Goal: Book appointment/travel/reservation

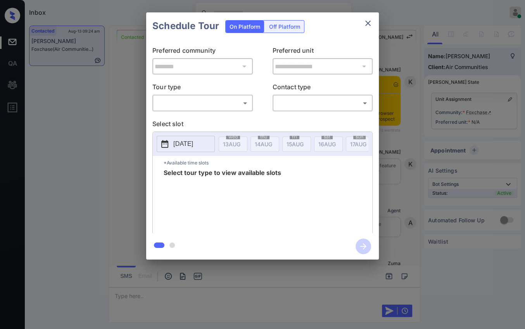
scroll to position [723, 0]
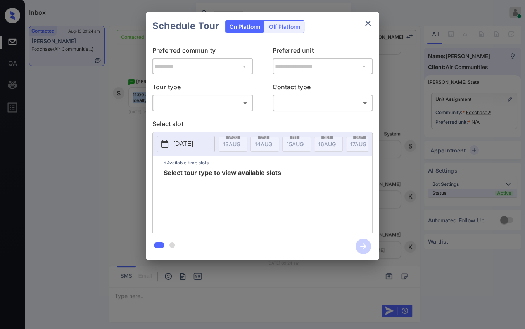
click at [197, 101] on body "Inbox Danielle Dela Cruz Online Set yourself offline Set yourself on break Prof…" at bounding box center [262, 164] width 525 height 329
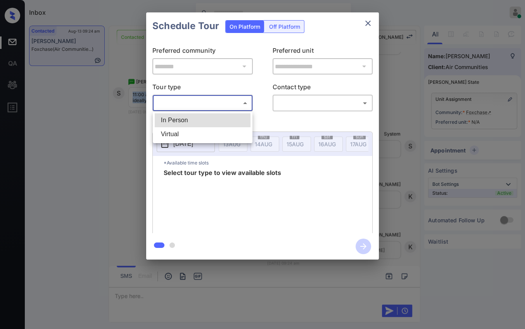
click at [178, 117] on li "In Person" at bounding box center [203, 120] width 96 height 14
type input "********"
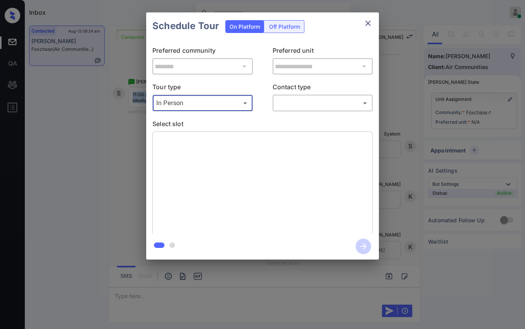
click at [316, 99] on body "Inbox Danielle Dela Cruz Online Set yourself offline Set yourself on break Prof…" at bounding box center [262, 164] width 525 height 329
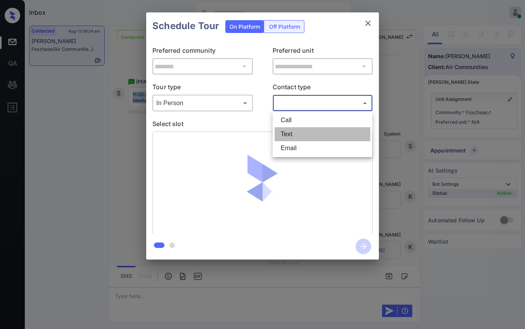
click at [291, 133] on li "Text" at bounding box center [322, 134] width 96 height 14
type input "****"
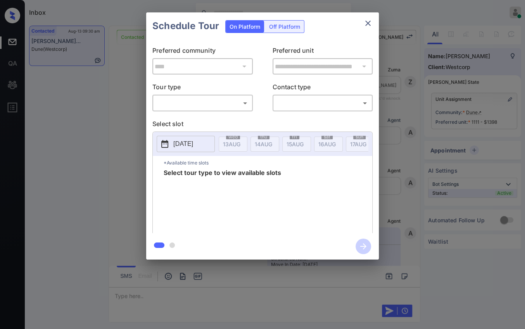
click at [231, 108] on body "Inbox Danielle Dela Cruz Online Set yourself offline Set yourself on break Prof…" at bounding box center [262, 164] width 525 height 329
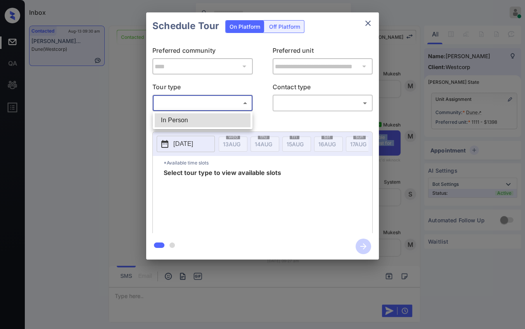
click at [174, 119] on li "In Person" at bounding box center [203, 120] width 96 height 14
type input "********"
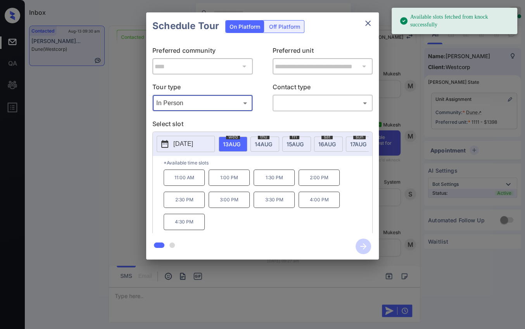
click at [240, 143] on span "15 AUG" at bounding box center [231, 144] width 17 height 7
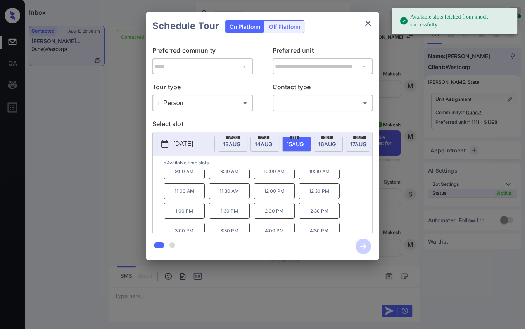
scroll to position [12, 0]
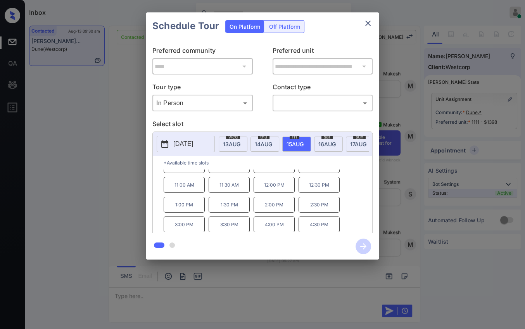
click at [271, 229] on p "4:00 PM" at bounding box center [274, 224] width 41 height 16
click at [314, 97] on body "Inbox Danielle Dela Cruz Online Set yourself offline Set yourself on break Prof…" at bounding box center [262, 164] width 525 height 329
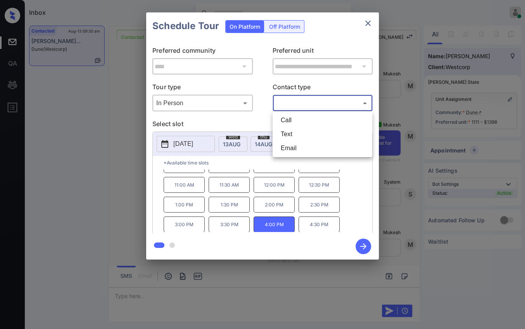
click at [288, 131] on li "Text" at bounding box center [322, 134] width 96 height 14
type input "****"
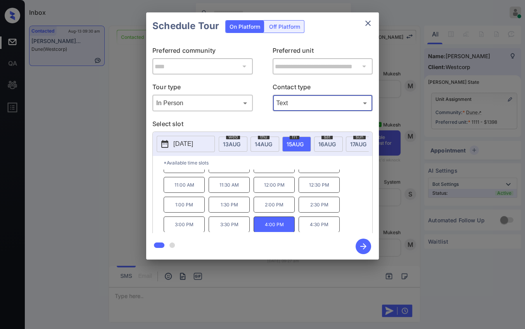
click at [364, 247] on icon "button" at bounding box center [363, 246] width 6 height 6
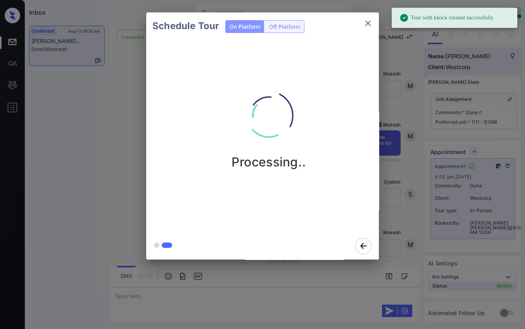
click at [366, 22] on icon "close" at bounding box center [367, 23] width 5 height 5
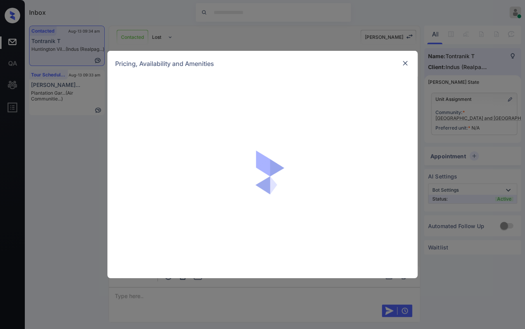
scroll to position [925, 0]
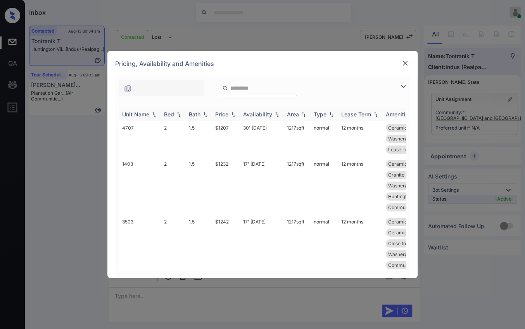
click at [171, 114] on div "Bed" at bounding box center [169, 114] width 10 height 7
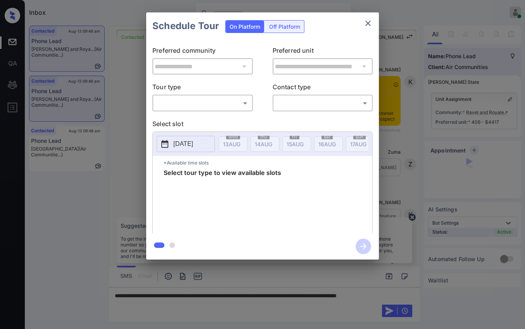
scroll to position [1372, 0]
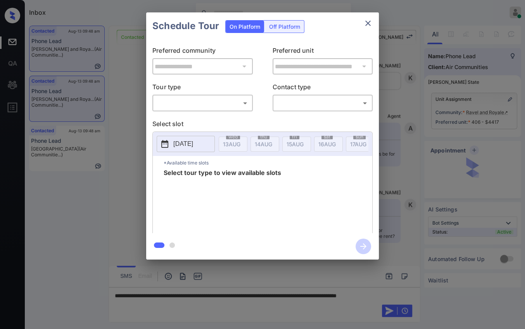
click at [209, 107] on body "Inbox Danielle Dela Cruz Online Set yourself offline Set yourself on break Prof…" at bounding box center [262, 164] width 525 height 329
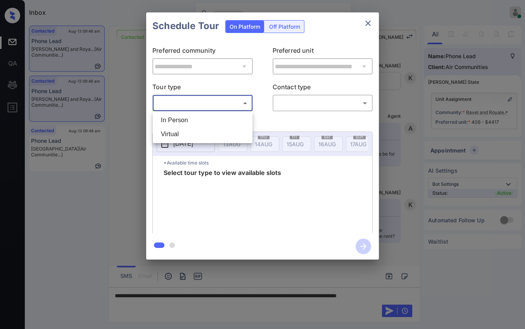
click at [169, 122] on li "In Person" at bounding box center [203, 120] width 96 height 14
type input "********"
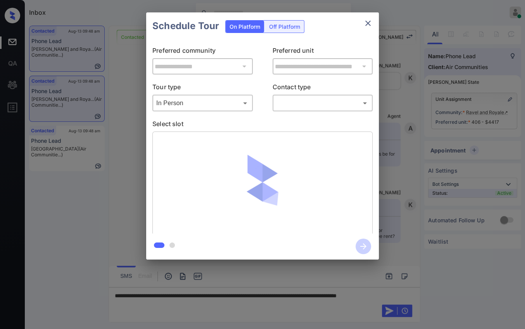
click at [307, 105] on body "Inbox Danielle Dela Cruz Online Set yourself offline Set yourself on break Prof…" at bounding box center [262, 164] width 525 height 329
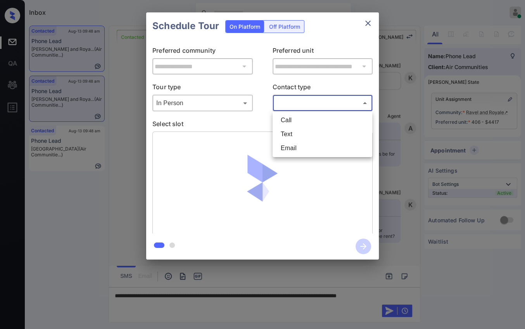
click at [292, 129] on li "Text" at bounding box center [322, 134] width 96 height 14
type input "****"
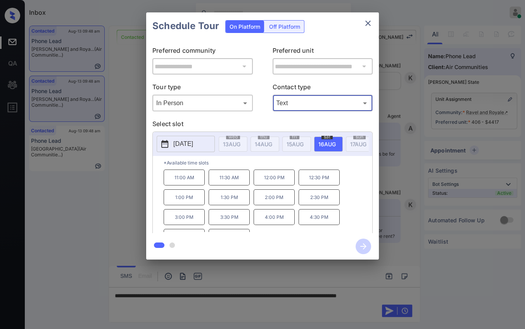
click at [366, 21] on icon "close" at bounding box center [367, 23] width 5 height 5
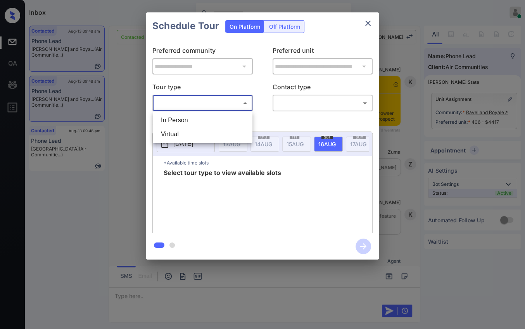
scroll to position [1372, 0]
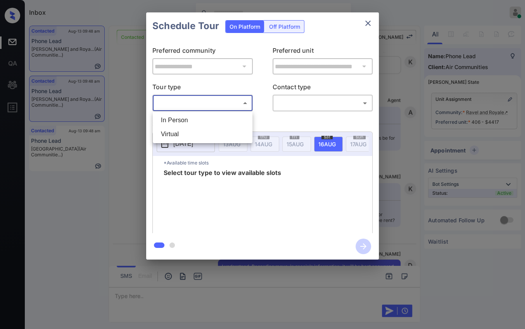
click at [170, 121] on li "In Person" at bounding box center [203, 120] width 96 height 14
type input "********"
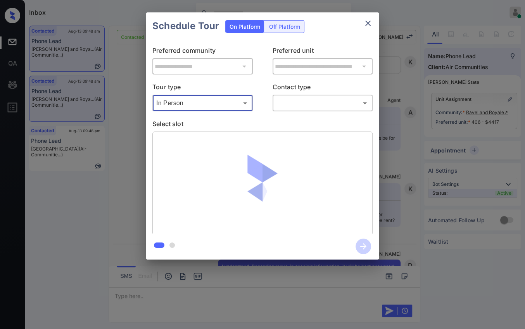
click at [291, 100] on body "Inbox [PERSON_NAME] [PERSON_NAME] Online Set yourself offline Set yourself on b…" at bounding box center [262, 164] width 525 height 329
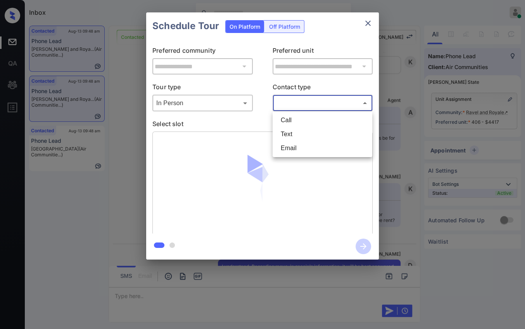
click at [284, 132] on li "Text" at bounding box center [322, 134] width 96 height 14
type input "****"
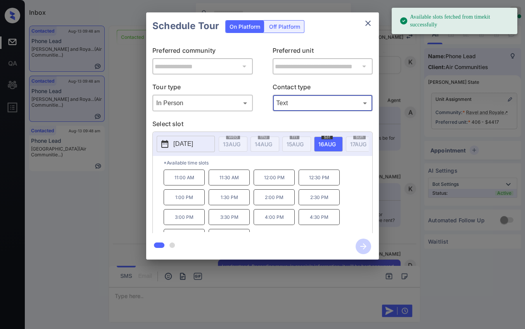
click at [183, 182] on p "11:00 AM" at bounding box center [184, 177] width 41 height 16
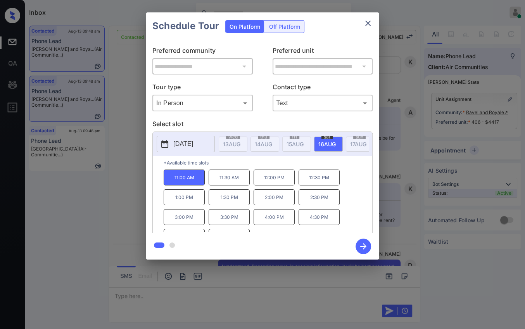
click at [361, 241] on icon "button" at bounding box center [363, 246] width 16 height 16
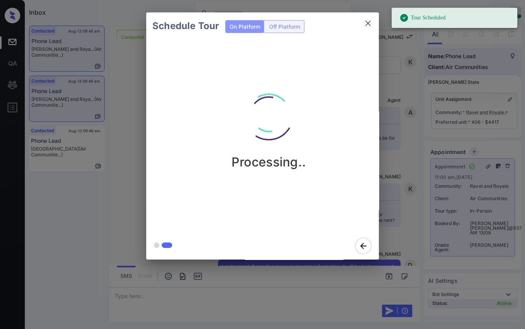
click at [369, 20] on icon "close" at bounding box center [367, 23] width 9 height 9
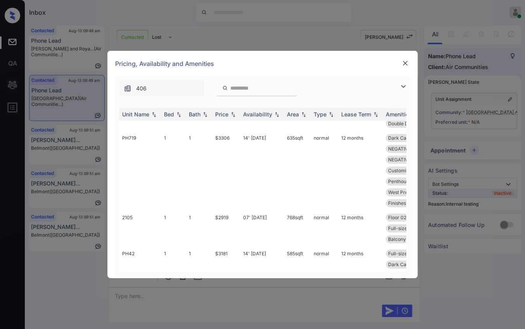
scroll to position [2713, 0]
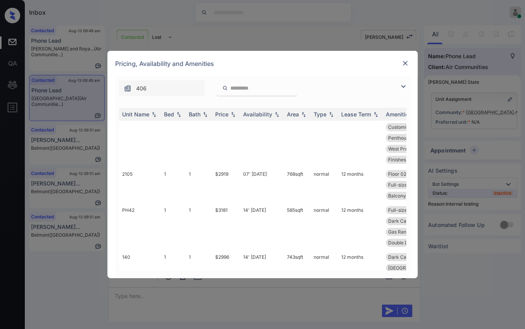
click at [254, 88] on input "search" at bounding box center [261, 88] width 64 height 7
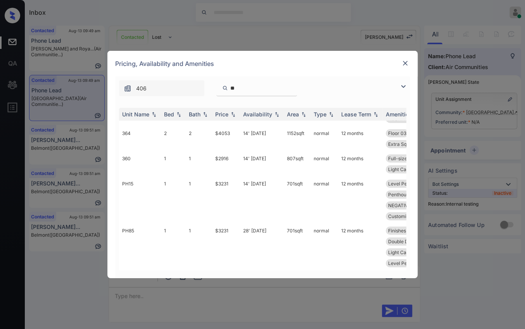
scroll to position [2173, 0]
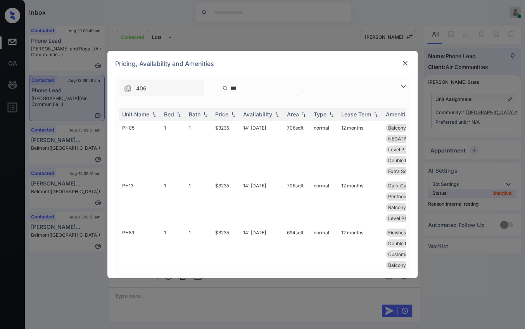
type input "***"
click at [403, 65] on img at bounding box center [405, 63] width 8 height 8
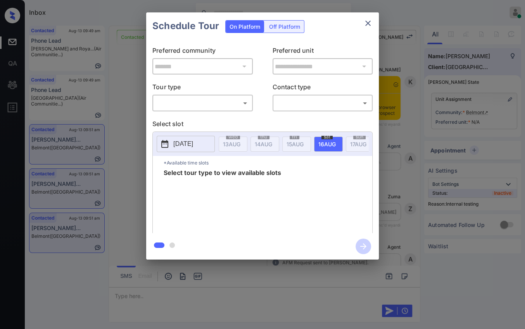
scroll to position [1661, 0]
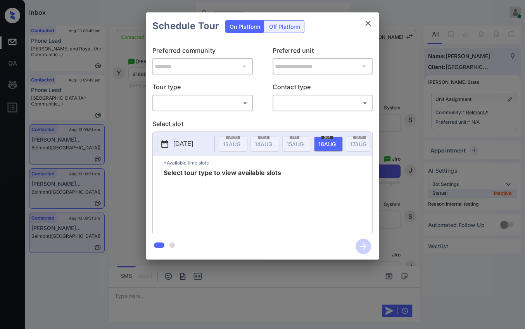
click at [223, 102] on body "Inbox Danielle Dela Cruz Online Set yourself offline Set yourself on break Prof…" at bounding box center [262, 164] width 525 height 329
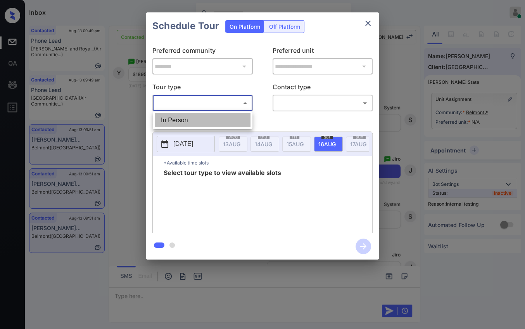
click at [178, 118] on li "In Person" at bounding box center [203, 120] width 96 height 14
type input "********"
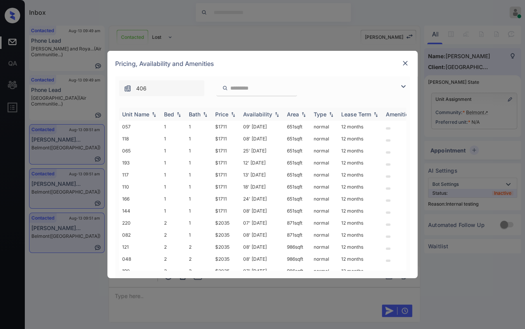
click at [159, 115] on th "Unit Name" at bounding box center [140, 114] width 42 height 13
click at [158, 114] on th "Unit Name" at bounding box center [140, 114] width 42 height 13
click at [171, 116] on div "Bed" at bounding box center [169, 114] width 10 height 7
drag, startPoint x: 214, startPoint y: 150, endPoint x: 230, endPoint y: 148, distance: 16.4
click at [230, 148] on td "$2035" at bounding box center [226, 151] width 28 height 12
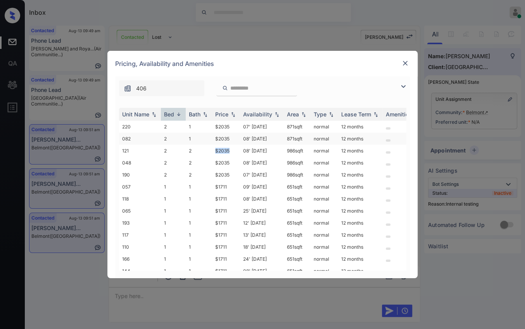
copy td "$2035"
click at [405, 62] on img at bounding box center [405, 63] width 8 height 8
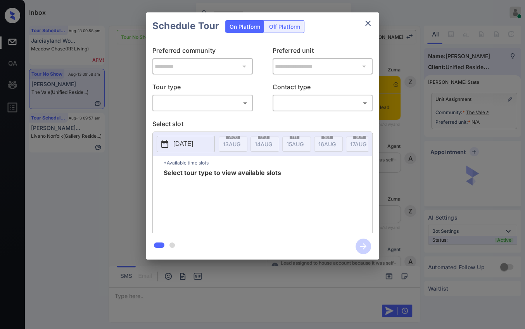
scroll to position [1269, 0]
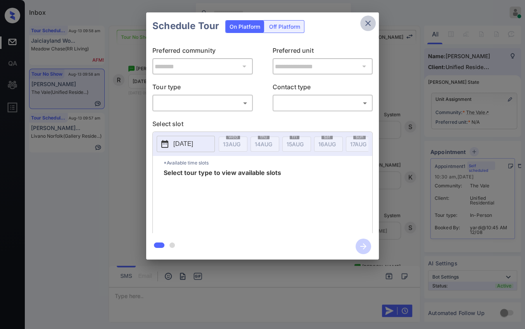
click at [371, 21] on icon "close" at bounding box center [367, 23] width 9 height 9
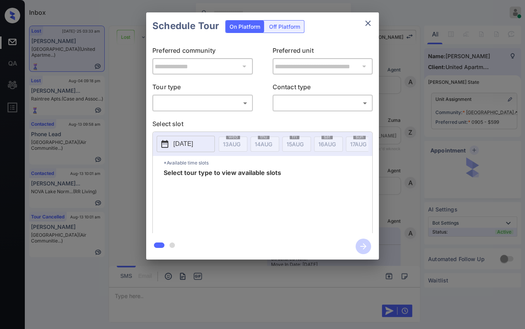
scroll to position [2872, 0]
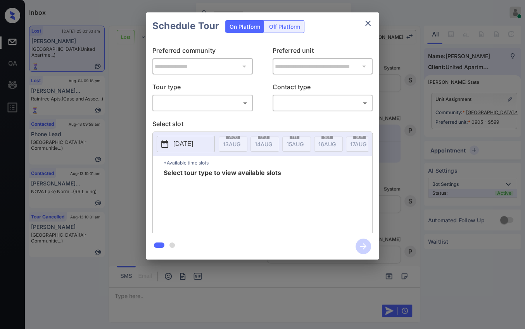
click at [198, 106] on body "Inbox [PERSON_NAME] [PERSON_NAME] Online Set yourself offline Set yourself on b…" at bounding box center [262, 164] width 525 height 329
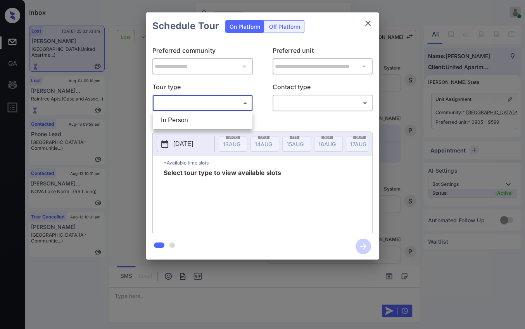
click at [187, 118] on li "In Person" at bounding box center [203, 120] width 96 height 14
type input "********"
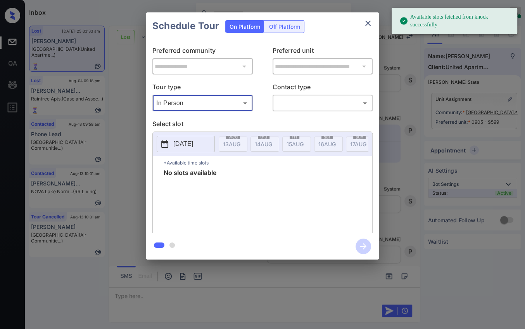
click at [316, 103] on body "Available slots fetched from knock successfully Inbox [PERSON_NAME] [PERSON_NAM…" at bounding box center [262, 164] width 525 height 329
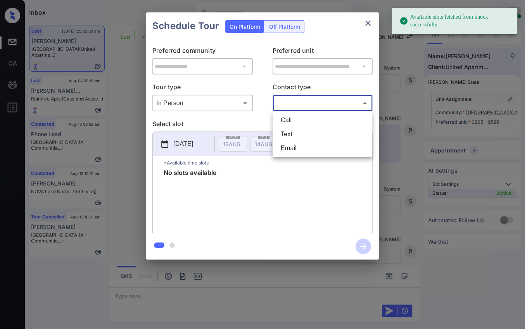
click at [288, 130] on li "Text" at bounding box center [322, 134] width 96 height 14
type input "****"
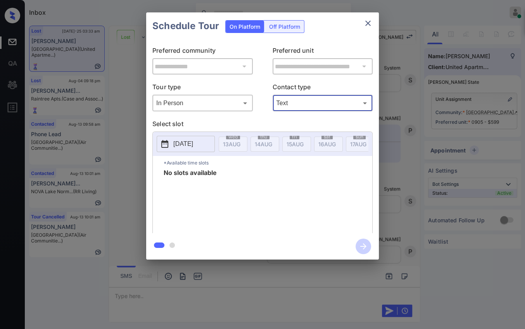
click at [185, 143] on p "[DATE]" at bounding box center [183, 143] width 20 height 9
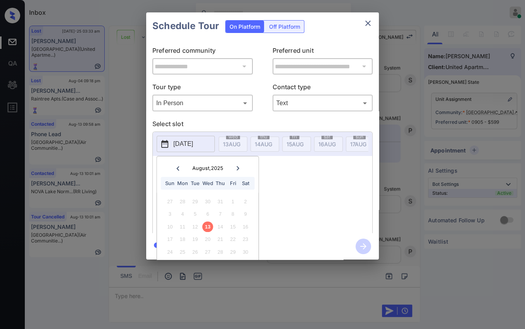
click at [359, 21] on div "Schedule Tour On Platform Off Platform" at bounding box center [262, 25] width 233 height 27
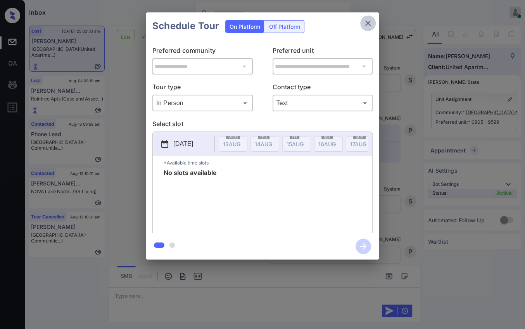
click at [367, 21] on icon "close" at bounding box center [367, 23] width 9 height 9
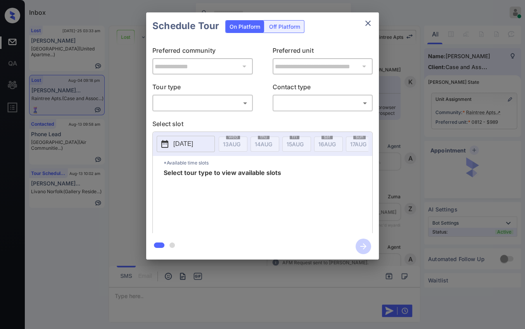
scroll to position [4226, 0]
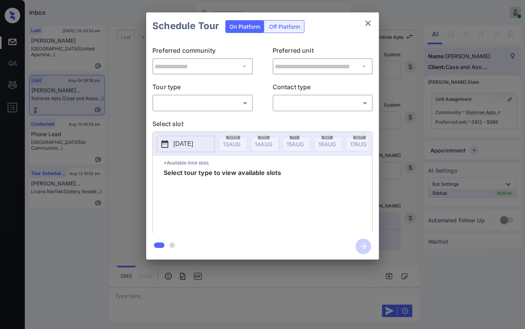
click at [181, 107] on body "Inbox [PERSON_NAME] [PERSON_NAME] Online Set yourself offline Set yourself on b…" at bounding box center [262, 164] width 525 height 329
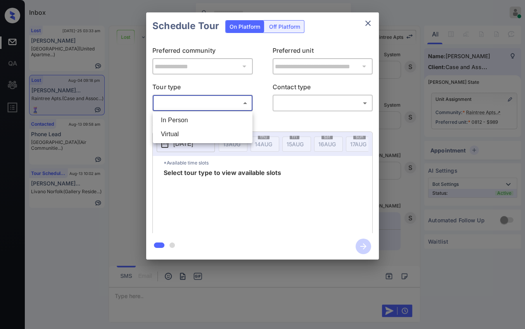
click at [174, 118] on li "In Person" at bounding box center [203, 120] width 96 height 14
type input "********"
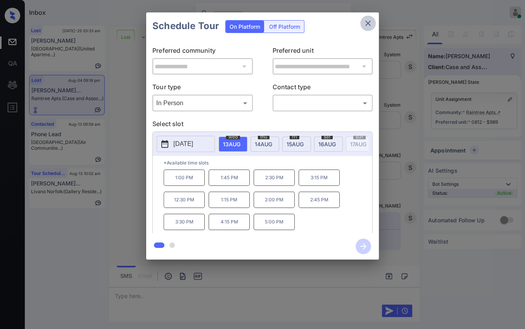
click at [368, 19] on icon "close" at bounding box center [367, 23] width 9 height 9
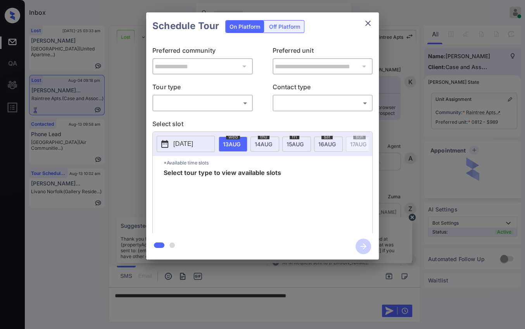
click at [208, 102] on body "Inbox Danielle Dela Cruz Online Set yourself offline Set yourself on break Prof…" at bounding box center [262, 164] width 525 height 329
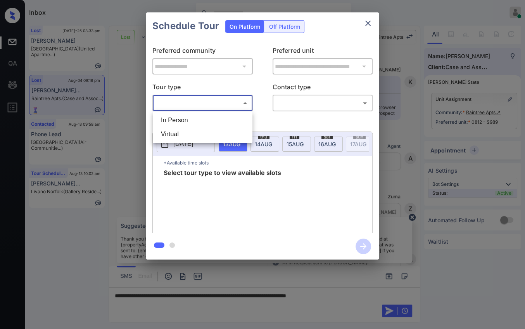
scroll to position [474, 0]
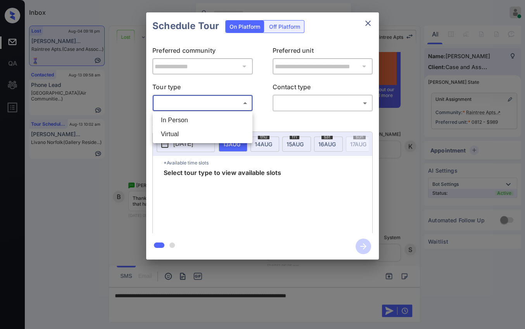
click at [179, 116] on li "In Person" at bounding box center [203, 120] width 96 height 14
type input "********"
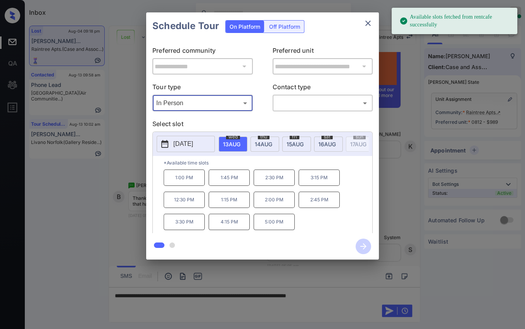
click at [373, 21] on button "close" at bounding box center [368, 24] width 16 height 16
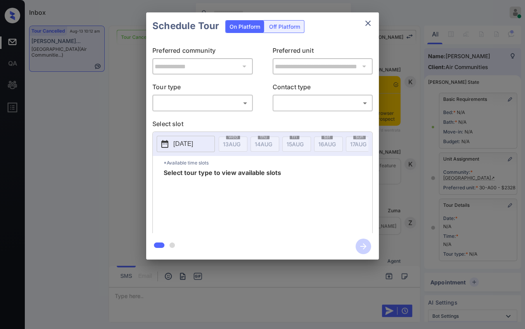
scroll to position [5316, 0]
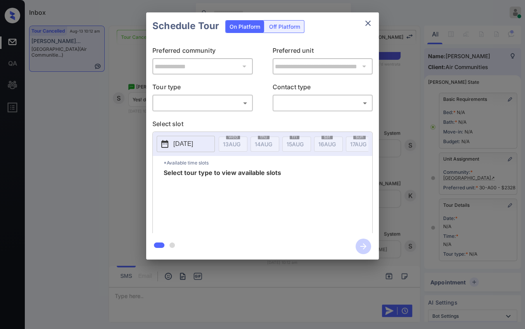
click at [202, 95] on div "​ ​" at bounding box center [202, 103] width 100 height 17
click at [138, 93] on div "**********" at bounding box center [262, 136] width 525 height 272
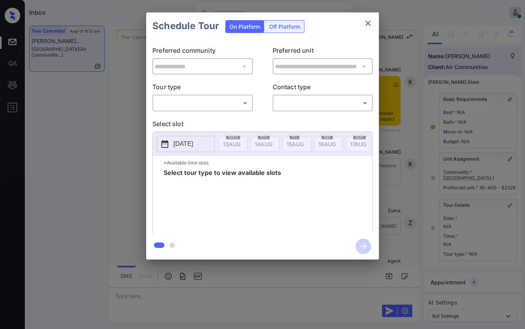
click at [185, 104] on body "Inbox Danielle Dela Cruz Online Set yourself offline Set yourself on break Prof…" at bounding box center [262, 164] width 525 height 329
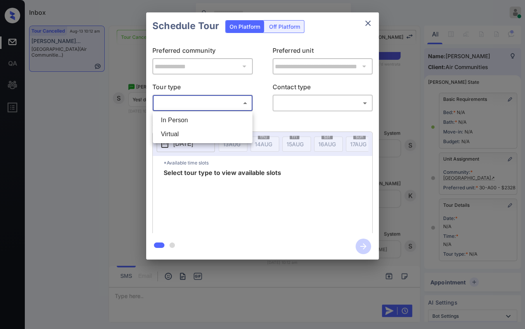
click at [184, 116] on li "In Person" at bounding box center [203, 120] width 96 height 14
type input "********"
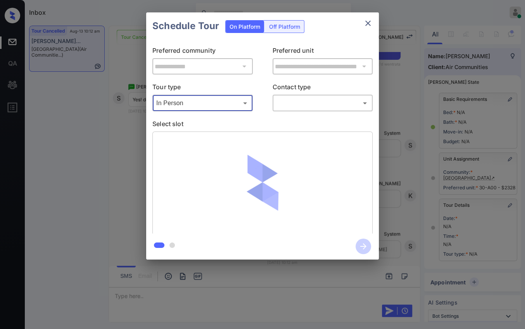
click at [304, 100] on body "Inbox Danielle Dela Cruz Online Set yourself offline Set yourself on break Prof…" at bounding box center [262, 164] width 525 height 329
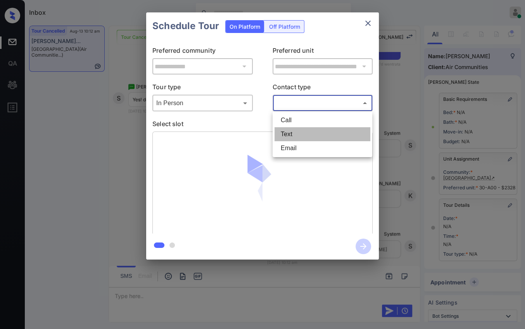
click at [295, 130] on li "Text" at bounding box center [322, 134] width 96 height 14
type input "****"
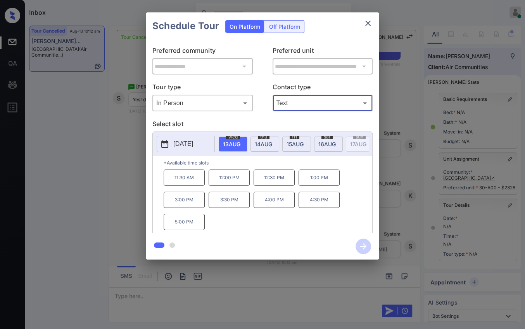
click at [269, 200] on p "4:00 PM" at bounding box center [274, 199] width 41 height 16
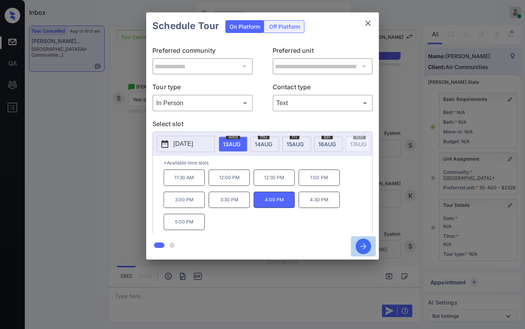
click at [363, 246] on icon "button" at bounding box center [363, 246] width 6 height 6
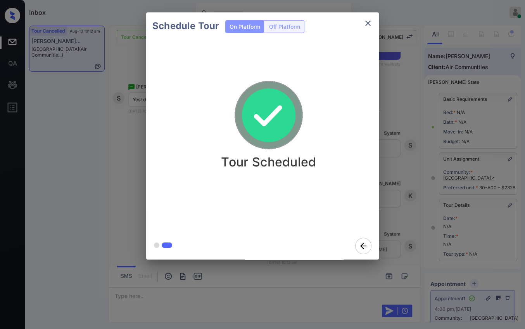
click at [365, 24] on icon "close" at bounding box center [367, 23] width 9 height 9
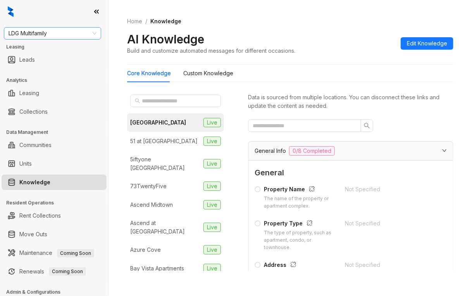
click at [57, 33] on span "LDG Multifamily" at bounding box center [53, 34] width 88 height 12
type input "*"
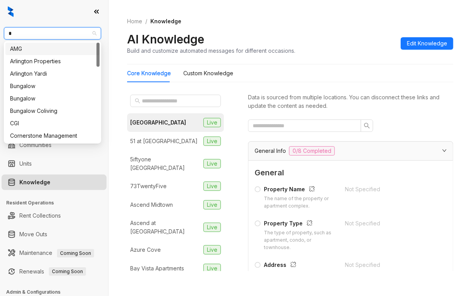
type input "**"
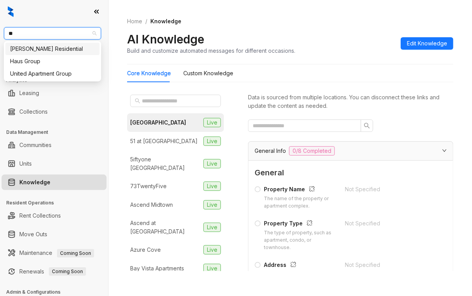
click at [38, 45] on div "[PERSON_NAME] Residential" at bounding box center [52, 49] width 85 height 9
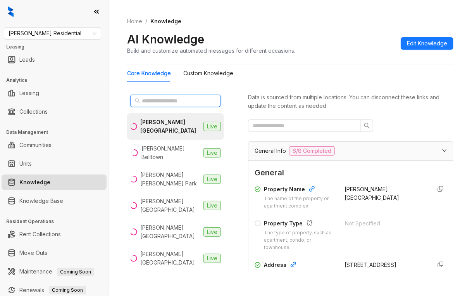
click at [161, 99] on input "text" at bounding box center [176, 101] width 68 height 9
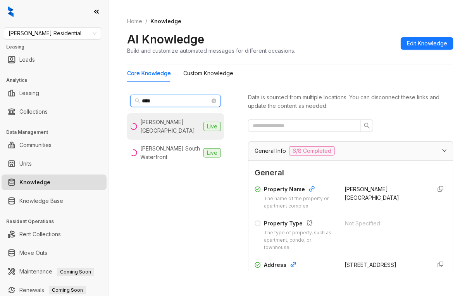
type input "****"
click at [169, 123] on div "[PERSON_NAME] [GEOGRAPHIC_DATA]" at bounding box center [170, 126] width 60 height 17
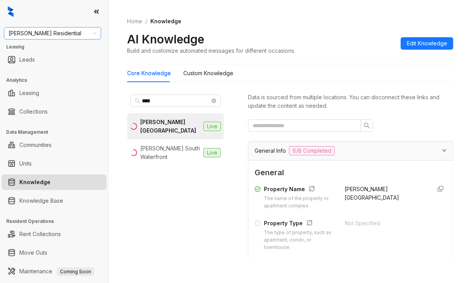
click at [69, 33] on span "[PERSON_NAME] Residential" at bounding box center [53, 34] width 88 height 12
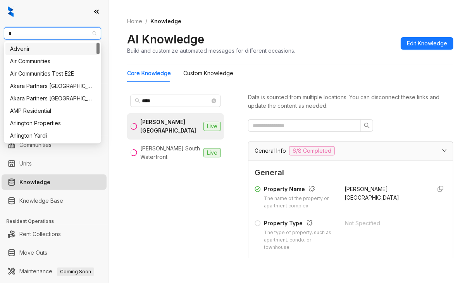
type input "**"
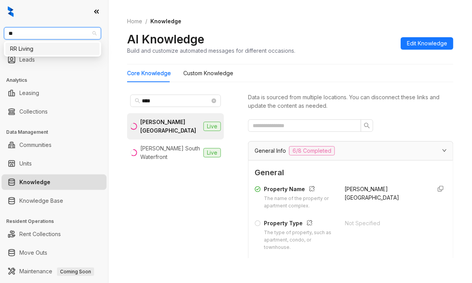
click at [39, 47] on div "RR Living" at bounding box center [52, 49] width 85 height 9
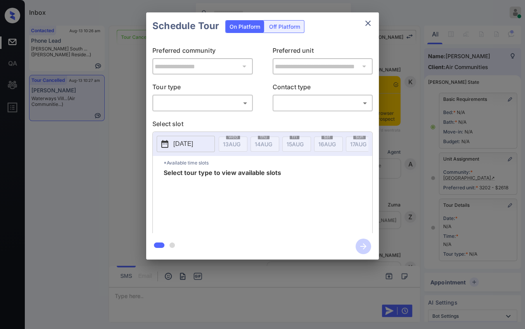
click at [197, 105] on body "Inbox [PERSON_NAME] [PERSON_NAME] Online Set yourself offline Set yourself on b…" at bounding box center [262, 164] width 525 height 329
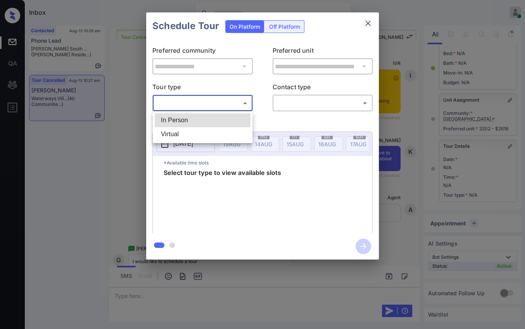
click at [178, 119] on li "In Person" at bounding box center [203, 120] width 96 height 14
type input "********"
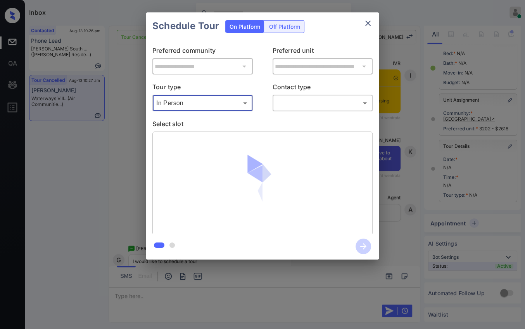
click at [308, 103] on body "Inbox Danielle Dela Cruz Online Set yourself offline Set yourself on break Prof…" at bounding box center [262, 164] width 525 height 329
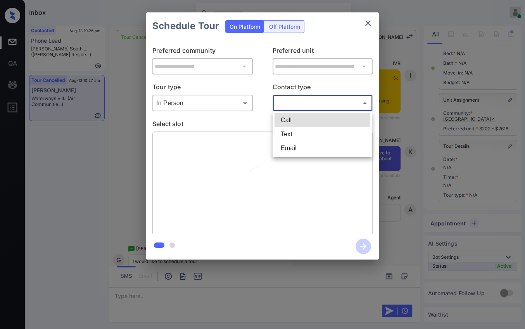
click at [295, 133] on li "Text" at bounding box center [322, 134] width 96 height 14
type input "****"
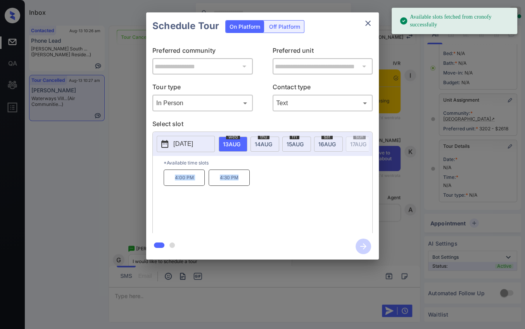
drag, startPoint x: 203, startPoint y: 185, endPoint x: 254, endPoint y: 180, distance: 51.4
click at [240, 187] on div "4:00 PM 4:30 PM" at bounding box center [268, 200] width 209 height 62
copy div "4:00 PM 4:30 PM"
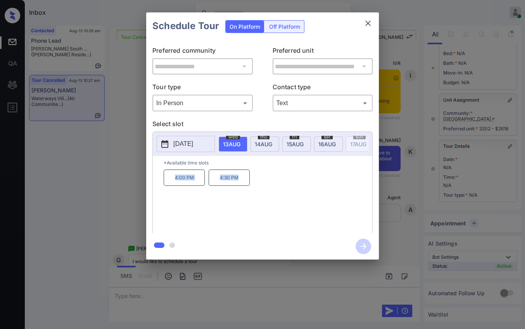
click at [366, 24] on icon "close" at bounding box center [367, 23] width 9 height 9
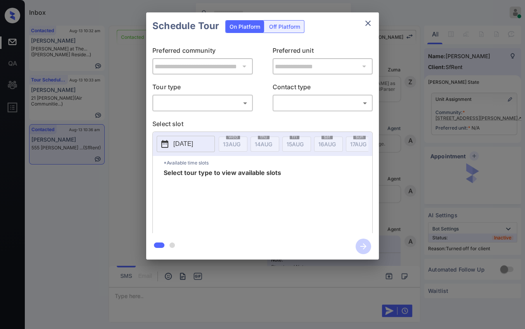
scroll to position [1110, 0]
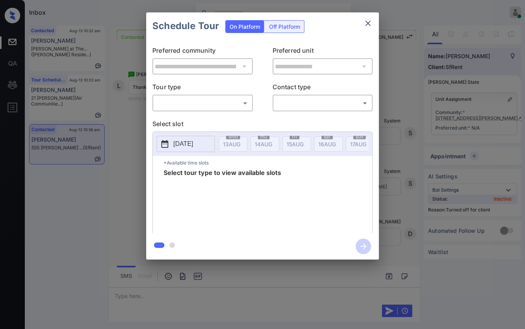
click at [282, 29] on div "Off Platform" at bounding box center [284, 27] width 39 height 12
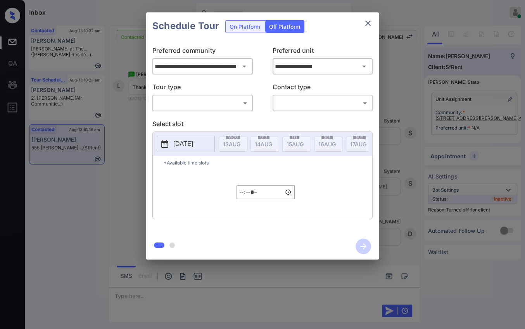
click at [196, 100] on body "Inbox [PERSON_NAME] [PERSON_NAME] Online Set yourself offline Set yourself on b…" at bounding box center [262, 164] width 525 height 329
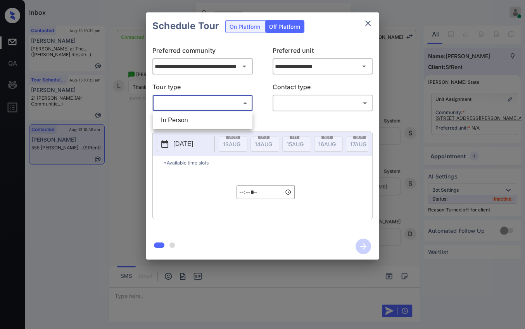
click at [321, 60] on div at bounding box center [262, 164] width 525 height 329
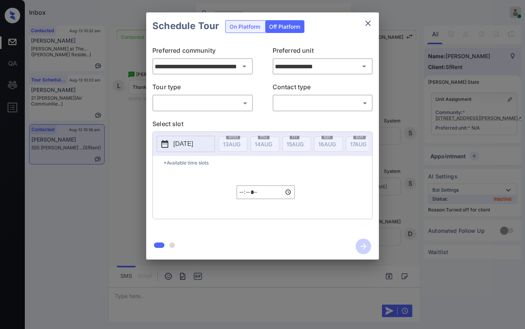
click at [302, 70] on input "**********" at bounding box center [323, 67] width 100 height 16
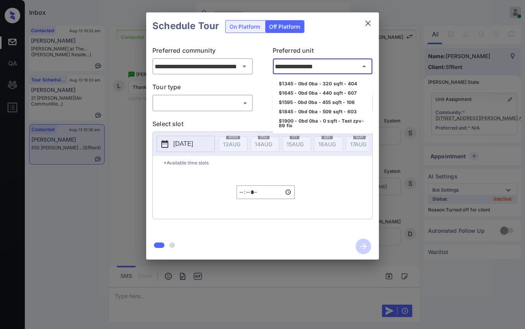
click at [297, 82] on li "$1345 - 0bd 0ba - 320 sqft - 404" at bounding box center [323, 83] width 100 height 9
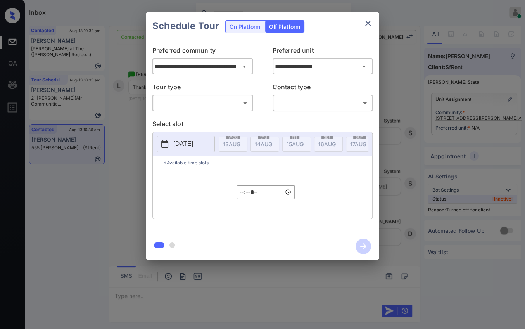
click at [185, 98] on body "Inbox [PERSON_NAME] [PERSON_NAME] Online Set yourself offline Set yourself on b…" at bounding box center [262, 164] width 525 height 329
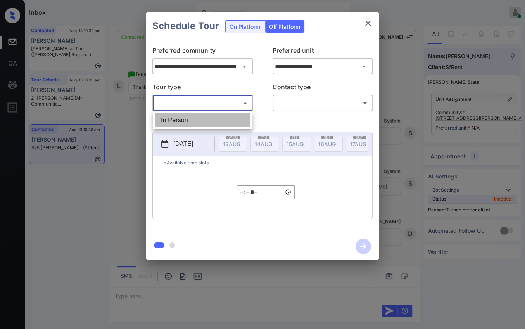
click at [174, 119] on li "In Person" at bounding box center [203, 120] width 96 height 14
type input "********"
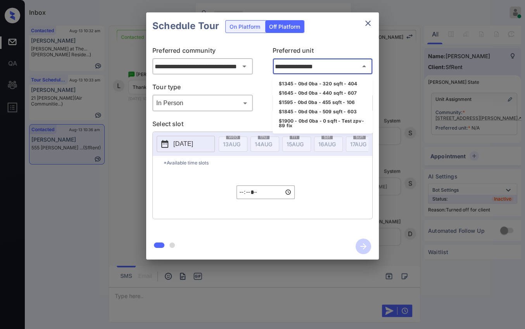
click at [323, 66] on input "**********" at bounding box center [323, 67] width 100 height 16
click at [337, 86] on li "$1345 - 0bd 0ba - 320 sqft - 404" at bounding box center [323, 83] width 100 height 9
click at [337, 86] on p "Contact type" at bounding box center [323, 88] width 100 height 12
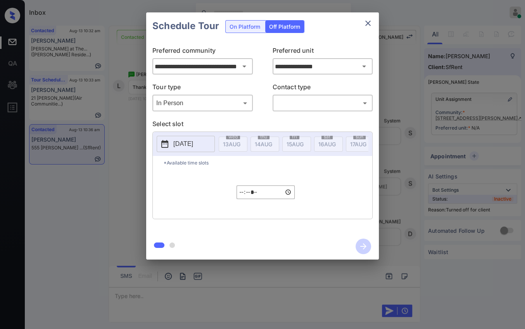
click at [365, 23] on icon "close" at bounding box center [367, 23] width 9 height 9
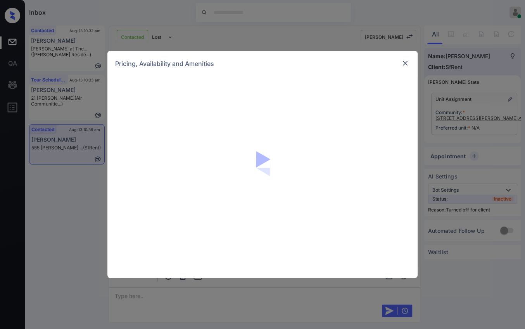
scroll to position [1110, 0]
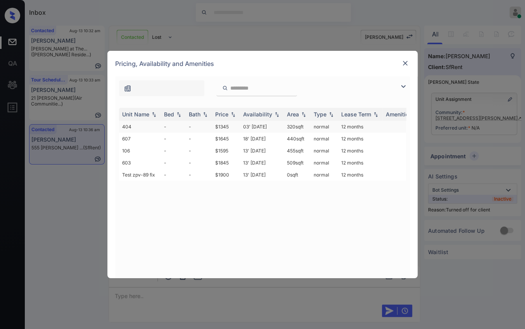
click at [146, 125] on td "404" at bounding box center [140, 127] width 42 height 12
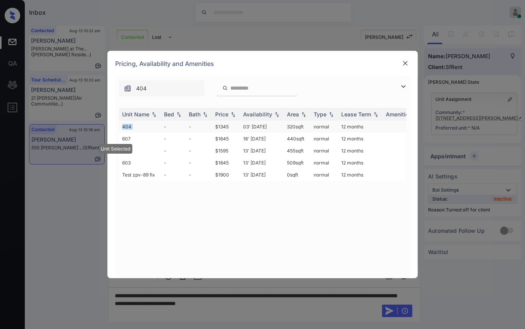
click at [146, 125] on td "404" at bounding box center [140, 127] width 42 height 12
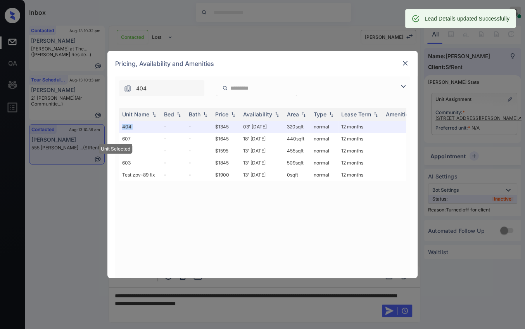
click at [406, 60] on img at bounding box center [405, 63] width 8 height 8
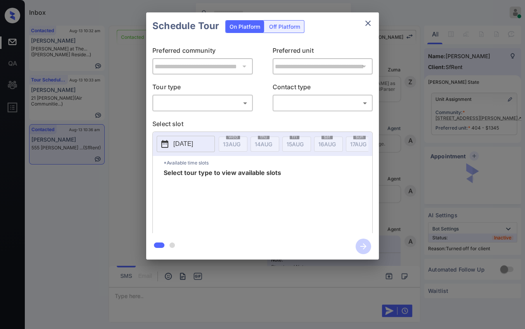
scroll to position [1161, 0]
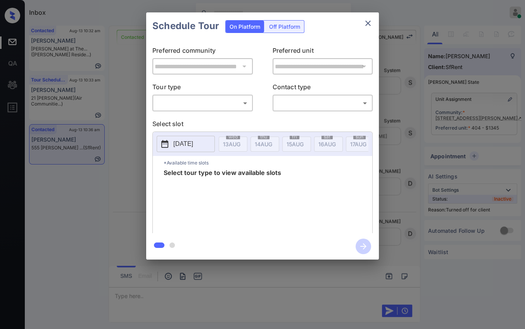
click at [279, 32] on div "On Platform Off Platform" at bounding box center [264, 26] width 79 height 13
click at [279, 29] on div "Off Platform" at bounding box center [284, 27] width 39 height 12
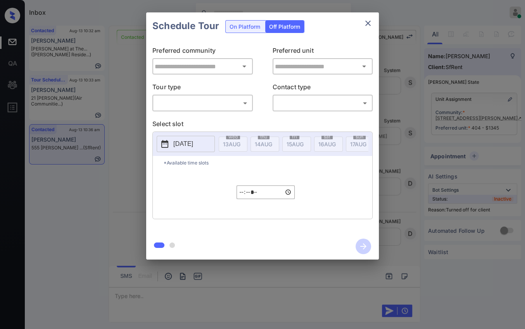
type input "**********"
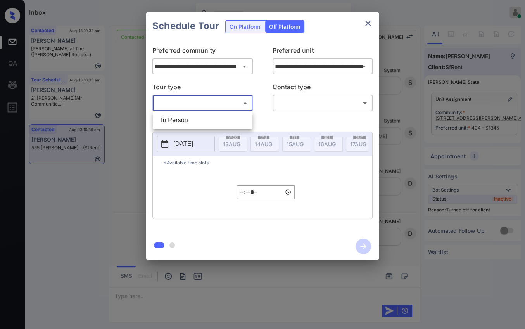
click at [185, 103] on body "Inbox Danielle Dela Cruz Online Set yourself offline Set yourself on break Prof…" at bounding box center [262, 164] width 525 height 329
click at [184, 117] on li "In Person" at bounding box center [203, 120] width 96 height 14
type input "********"
click at [298, 107] on body "Inbox Danielle Dela Cruz Online Set yourself offline Set yourself on break Prof…" at bounding box center [262, 164] width 525 height 329
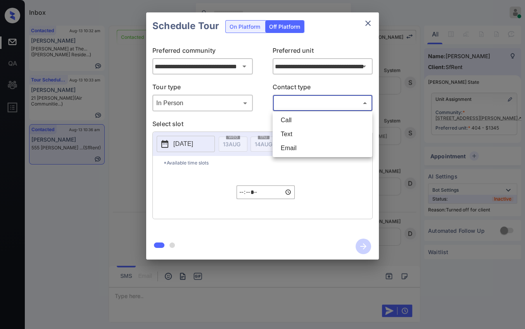
click at [288, 131] on li "Text" at bounding box center [322, 134] width 96 height 14
type input "****"
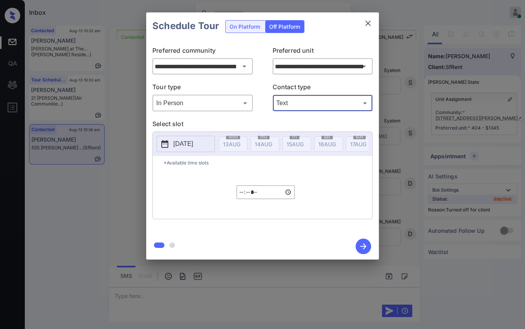
click at [243, 194] on input "*****" at bounding box center [265, 192] width 58 height 14
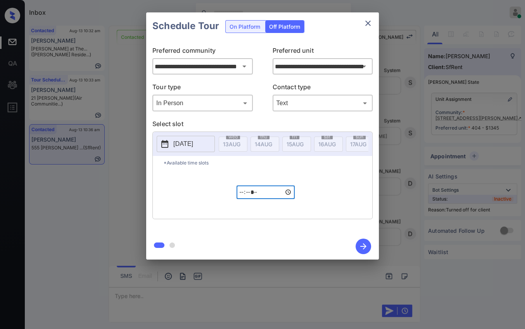
type input "*****"
type input "**********"
type input "*****"
click at [360, 245] on icon "button" at bounding box center [363, 246] width 16 height 16
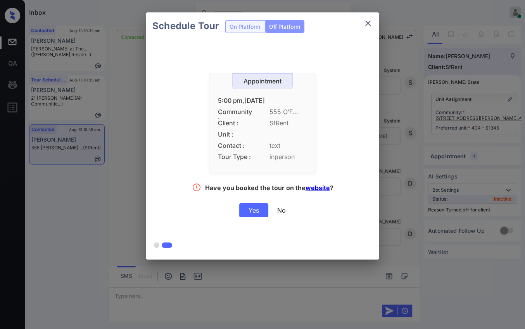
click at [253, 208] on div "Yes" at bounding box center [253, 210] width 29 height 14
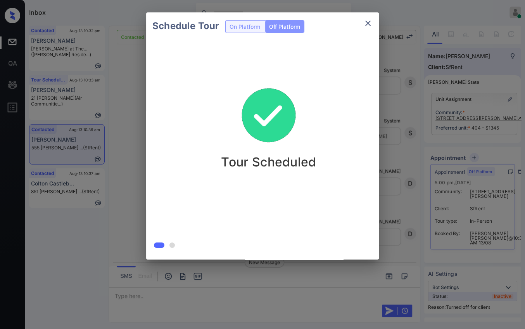
click at [365, 22] on icon "close" at bounding box center [367, 23] width 9 height 9
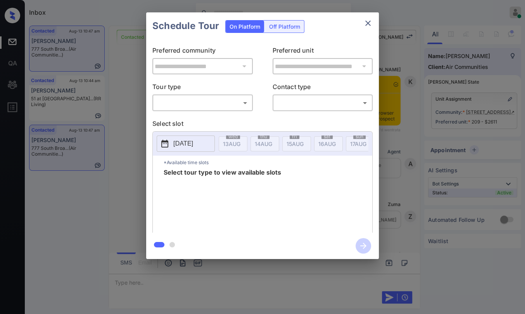
scroll to position [1951, 0]
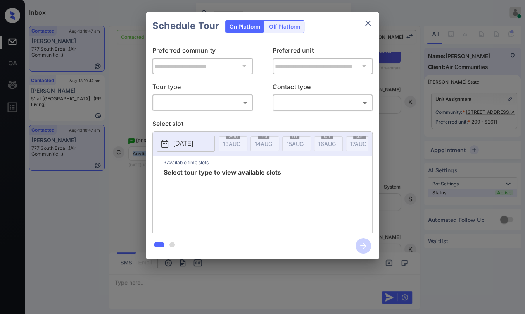
click at [211, 100] on body "Inbox [PERSON_NAME] [PERSON_NAME] Online Set yourself offline Set yourself on b…" at bounding box center [262, 157] width 525 height 314
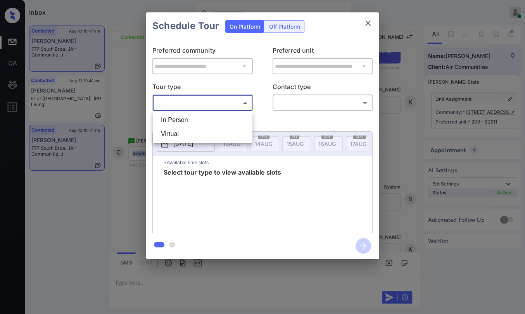
click at [183, 119] on li "In Person" at bounding box center [203, 120] width 96 height 14
type input "********"
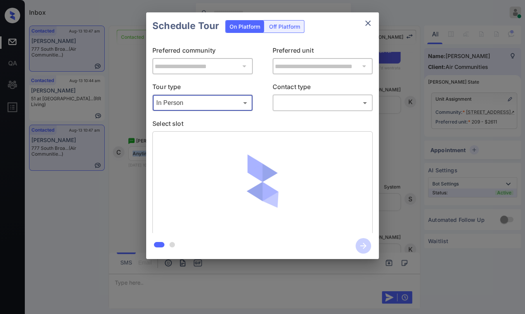
click at [301, 103] on body "Inbox [PERSON_NAME] [PERSON_NAME] Online Set yourself offline Set yourself on b…" at bounding box center [262, 157] width 525 height 314
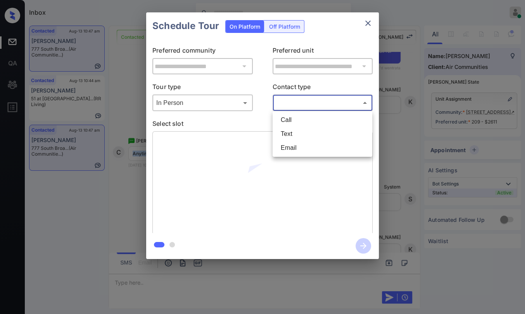
click at [292, 135] on li "Text" at bounding box center [322, 134] width 96 height 14
type input "****"
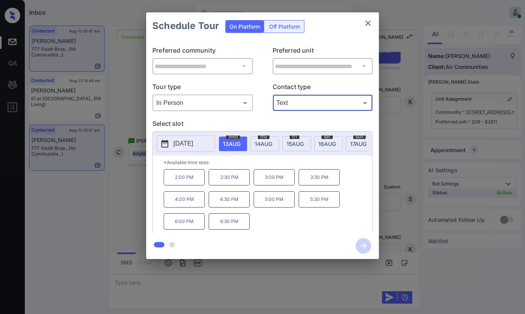
click at [189, 143] on p "[DATE]" at bounding box center [183, 143] width 20 height 9
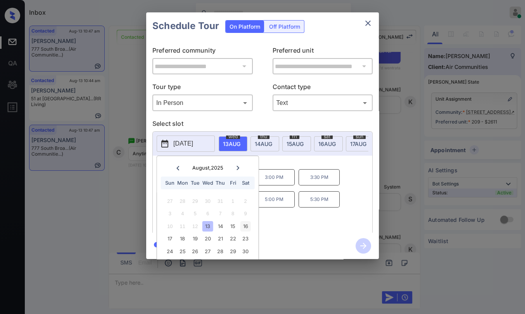
click at [243, 226] on div "16" at bounding box center [245, 226] width 10 height 10
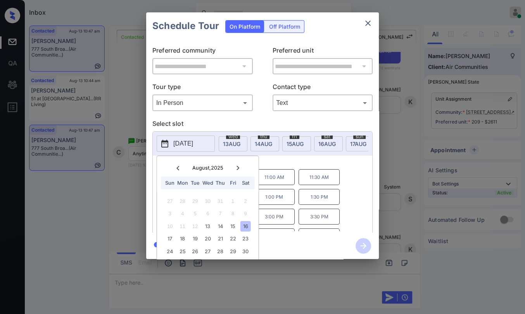
click at [290, 156] on div "2025-08-16 August , 2025 Sun Mon Tue Wed Thu Fri Sat 27 28 29 30 31 1 2 3 4 5 6…" at bounding box center [262, 144] width 219 height 24
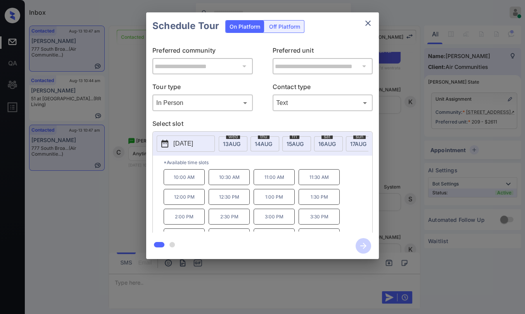
click at [319, 221] on p "3:30 PM" at bounding box center [318, 217] width 41 height 16
click at [186, 183] on p "10:00 AM" at bounding box center [184, 177] width 41 height 16
click at [368, 24] on icon "close" at bounding box center [367, 23] width 9 height 9
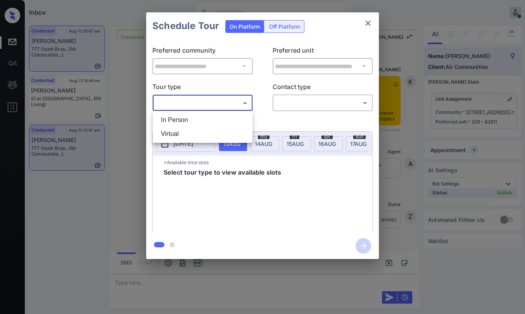
click at [176, 106] on body "Inbox [PERSON_NAME] [PERSON_NAME] Online Set yourself offline Set yourself on b…" at bounding box center [262, 157] width 525 height 314
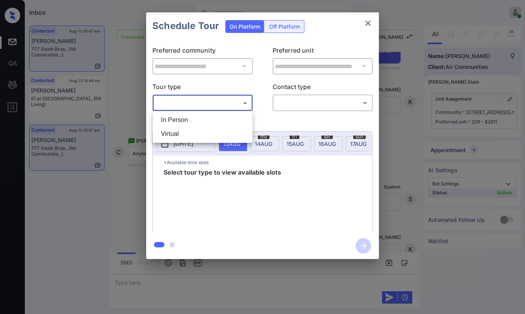
click at [183, 119] on li "In Person" at bounding box center [203, 120] width 96 height 14
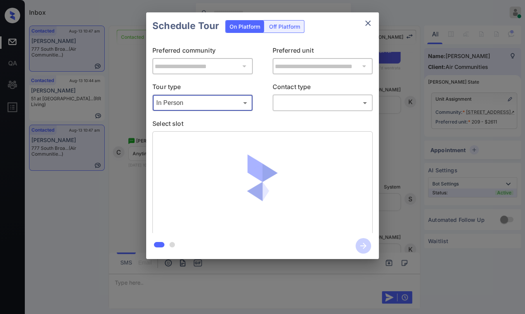
type input "********"
click at [312, 106] on body "Inbox [PERSON_NAME] [PERSON_NAME] Online Set yourself offline Set yourself on b…" at bounding box center [262, 157] width 525 height 314
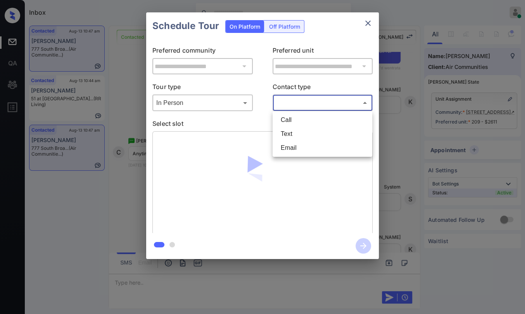
click at [291, 132] on li "Text" at bounding box center [322, 134] width 96 height 14
type input "****"
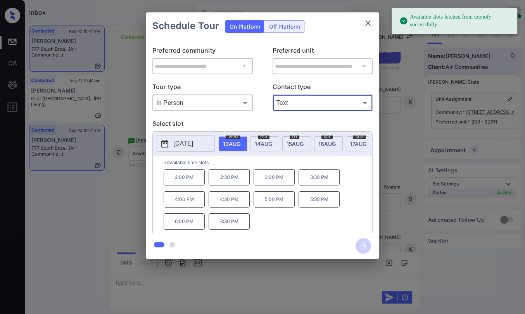
click at [193, 146] on p "[DATE]" at bounding box center [183, 143] width 20 height 9
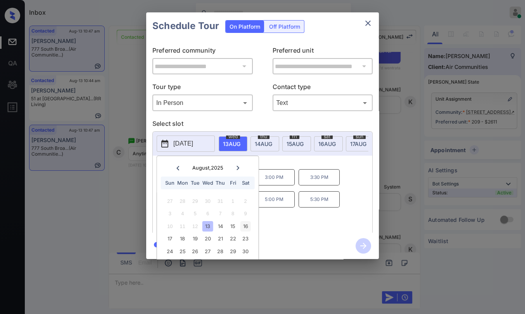
click at [245, 224] on div "16" at bounding box center [245, 226] width 10 height 10
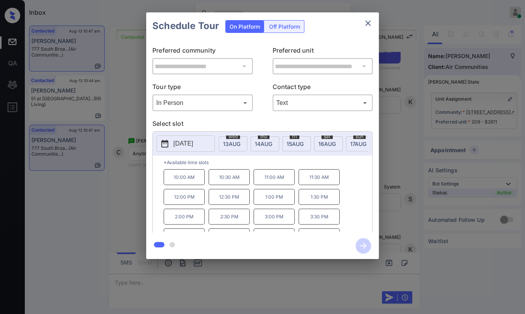
click at [286, 163] on p "*Available time slots" at bounding box center [268, 163] width 209 height 14
click at [180, 180] on p "10:00 AM" at bounding box center [184, 177] width 41 height 16
click at [361, 245] on icon "button" at bounding box center [363, 246] width 16 height 16
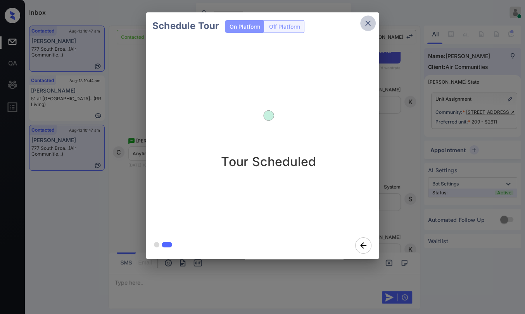
click at [367, 21] on icon "close" at bounding box center [367, 23] width 9 height 9
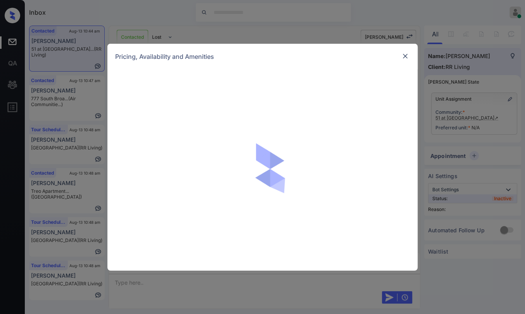
scroll to position [338, 0]
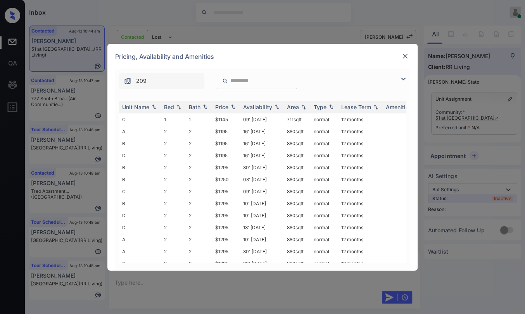
click at [402, 60] on img at bounding box center [405, 56] width 8 height 8
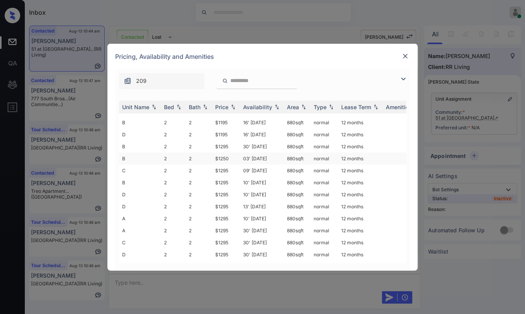
scroll to position [32, 0]
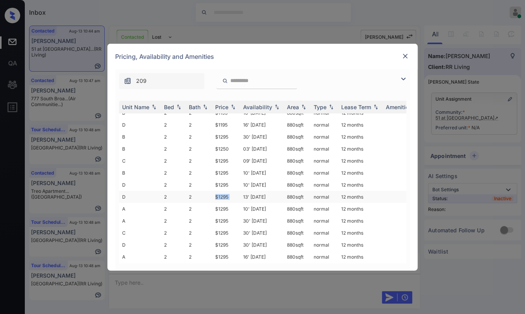
drag, startPoint x: 214, startPoint y: 191, endPoint x: 240, endPoint y: 190, distance: 26.0
click at [240, 191] on tr "D 2 2 $1295 13' [DATE] 880 sqft normal 12 months" at bounding box center [321, 197] width 405 height 12
click at [221, 191] on td "$1295" at bounding box center [226, 197] width 28 height 12
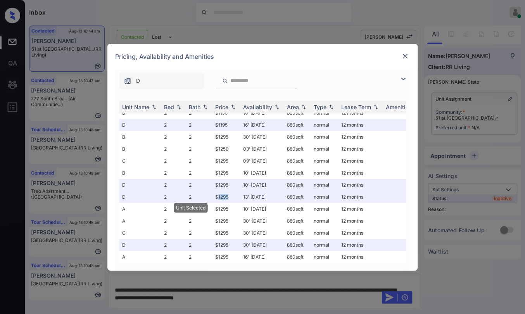
click at [402, 55] on img at bounding box center [405, 56] width 8 height 8
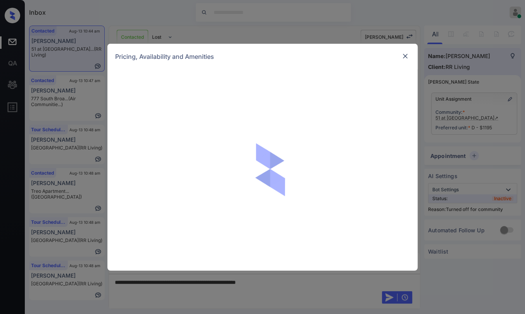
scroll to position [517, 0]
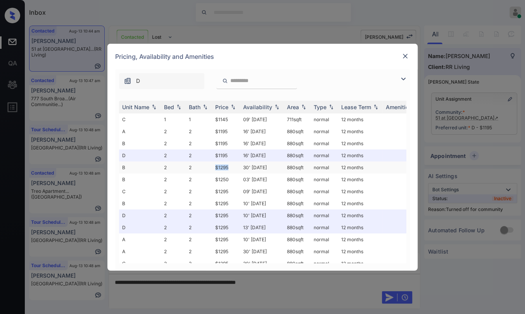
drag, startPoint x: 216, startPoint y: 164, endPoint x: 229, endPoint y: 165, distance: 12.4
click at [229, 165] on td "$1295" at bounding box center [226, 168] width 28 height 12
copy td "$1295"
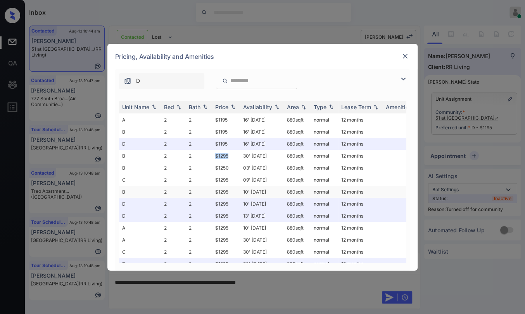
scroll to position [32, 0]
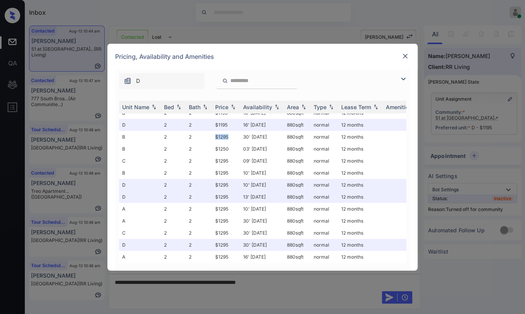
click at [402, 56] on img at bounding box center [405, 56] width 8 height 8
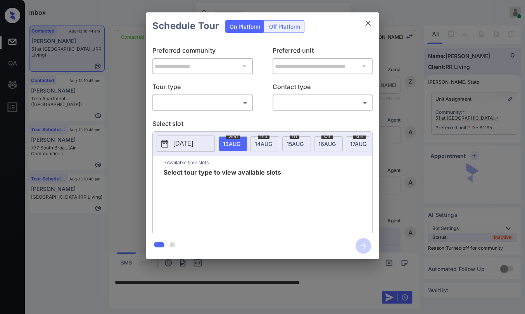
scroll to position [517, 0]
click at [188, 95] on div "​ ​" at bounding box center [202, 103] width 100 height 17
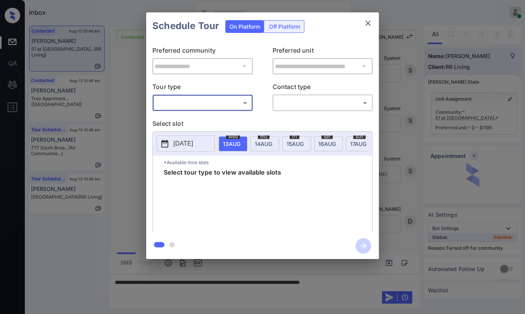
click at [188, 103] on body "Inbox [PERSON_NAME] [PERSON_NAME] Online Set yourself offline Set yourself on b…" at bounding box center [262, 157] width 525 height 314
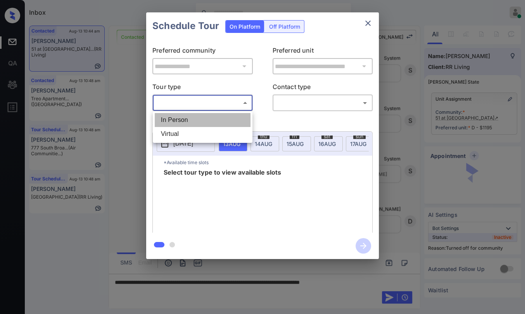
click at [176, 119] on li "In Person" at bounding box center [203, 120] width 96 height 14
type input "********"
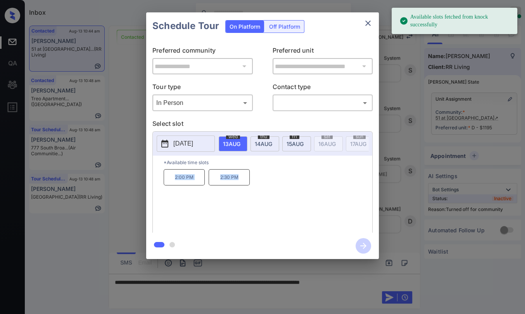
drag, startPoint x: 169, startPoint y: 183, endPoint x: 254, endPoint y: 181, distance: 85.7
click at [254, 182] on div "2:00 PM 2:30 PM" at bounding box center [268, 200] width 209 height 62
copy div "2:00 PM 2:30 PM"
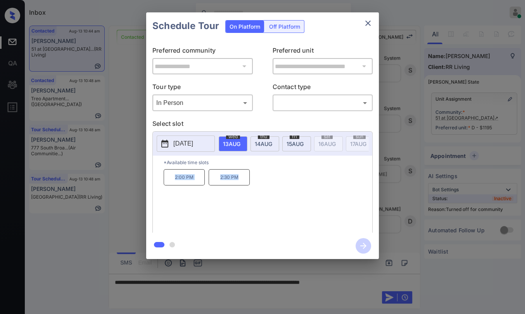
click at [370, 22] on icon "close" at bounding box center [367, 23] width 9 height 9
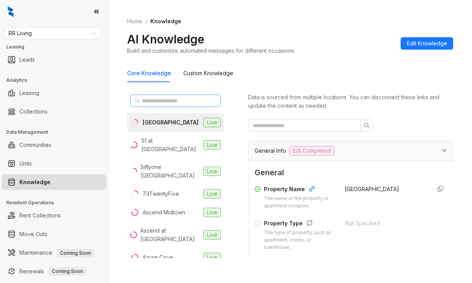
click at [161, 95] on span at bounding box center [175, 101] width 91 height 12
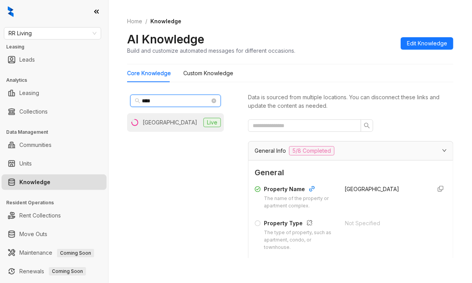
type input "****"
click at [158, 121] on div "[GEOGRAPHIC_DATA]" at bounding box center [170, 122] width 55 height 9
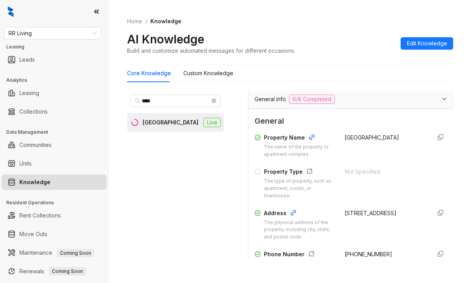
scroll to position [116, 0]
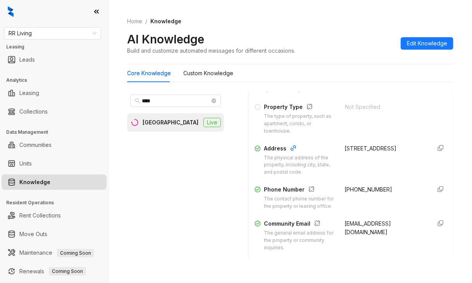
click at [345, 188] on span "[PHONE_NUMBER]" at bounding box center [369, 189] width 48 height 7
copy div "[PHONE_NUMBER]"
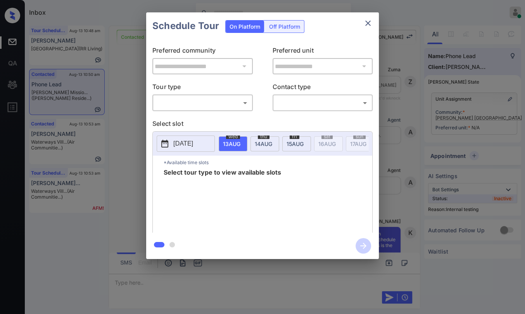
scroll to position [2695, 0]
click at [195, 109] on div "​ ​" at bounding box center [202, 103] width 100 height 17
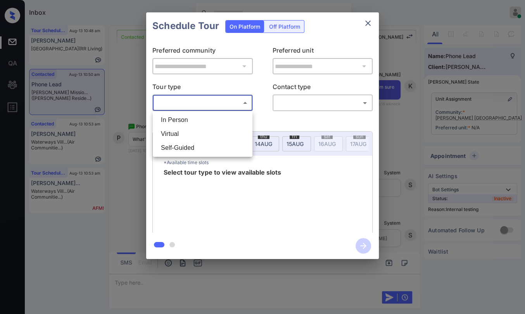
click at [187, 103] on body "Inbox Danielle Dela Cruz Online Set yourself offline Set yourself on break Prof…" at bounding box center [262, 157] width 525 height 314
click at [188, 118] on li "In Person" at bounding box center [203, 120] width 96 height 14
type input "********"
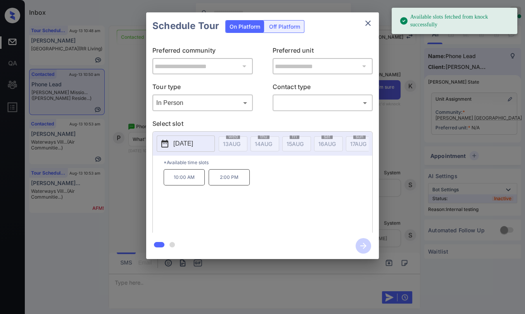
click at [187, 145] on p "2025-08-22" at bounding box center [183, 143] width 20 height 9
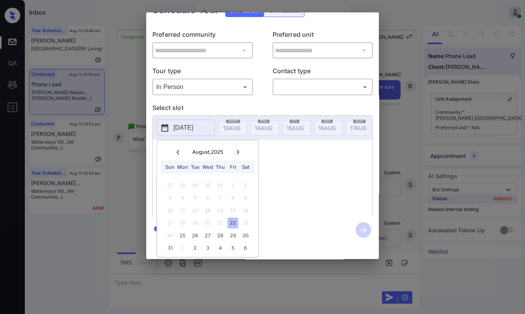
scroll to position [22, 0]
click at [405, 114] on div "**********" at bounding box center [262, 136] width 525 height 272
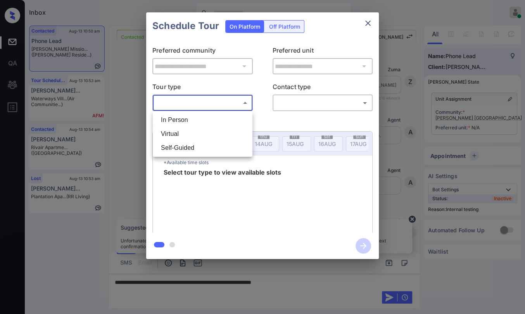
scroll to position [2695, 0]
click at [181, 118] on li "In Person" at bounding box center [203, 120] width 96 height 14
type input "********"
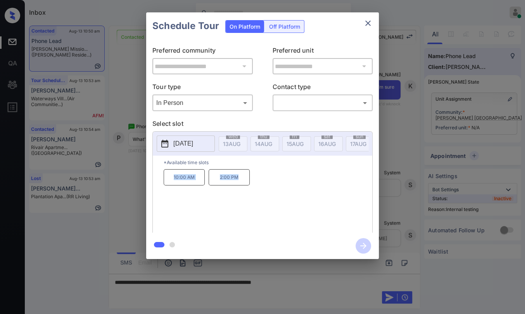
drag, startPoint x: 173, startPoint y: 181, endPoint x: 252, endPoint y: 181, distance: 78.7
click at [252, 181] on div "10:00 AM 2:00 PM" at bounding box center [268, 200] width 209 height 62
copy div "10:00 AM 2:00 PM"
click at [367, 21] on icon "close" at bounding box center [367, 23] width 9 height 9
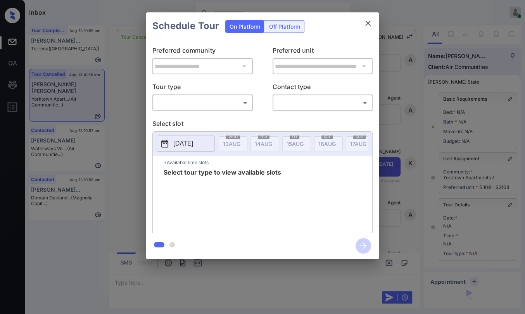
scroll to position [78, 0]
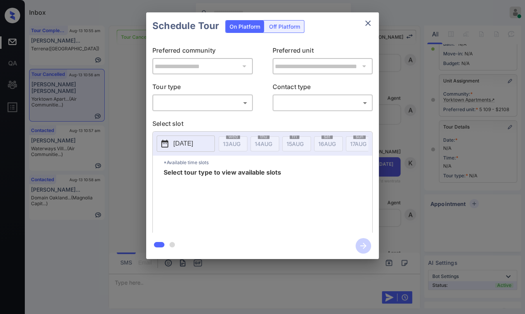
click at [211, 104] on body "Inbox [PERSON_NAME] [PERSON_NAME] Online Set yourself offline Set yourself on b…" at bounding box center [262, 157] width 525 height 314
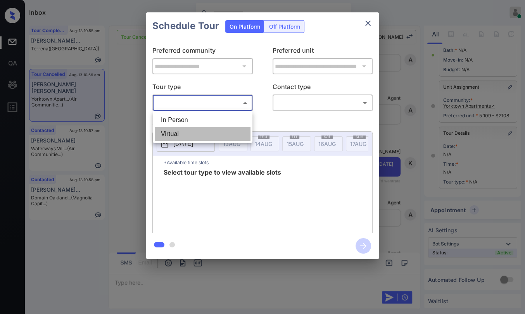
click at [174, 131] on li "Virtual" at bounding box center [203, 134] width 96 height 14
type input "*******"
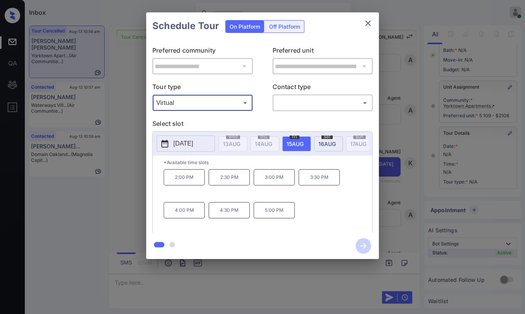
click at [367, 21] on icon "close" at bounding box center [367, 23] width 9 height 9
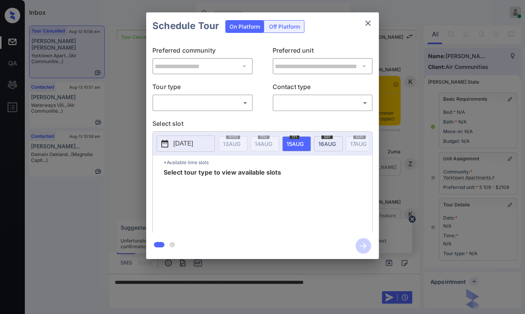
click at [189, 103] on body "Inbox [PERSON_NAME] [PERSON_NAME] Online Set yourself offline Set yourself on b…" at bounding box center [262, 157] width 525 height 314
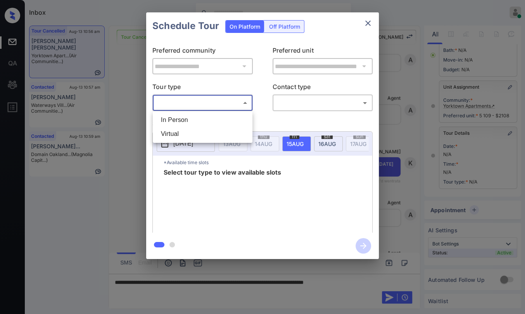
click at [174, 131] on li "Virtual" at bounding box center [203, 134] width 96 height 14
type input "*******"
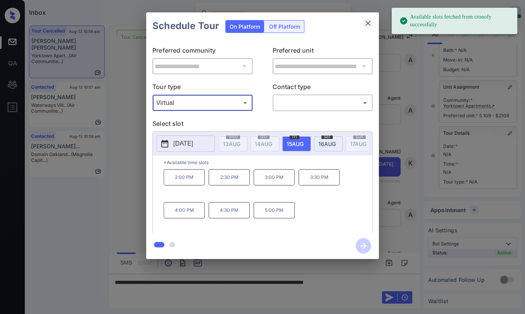
click at [364, 21] on icon "close" at bounding box center [367, 23] width 9 height 9
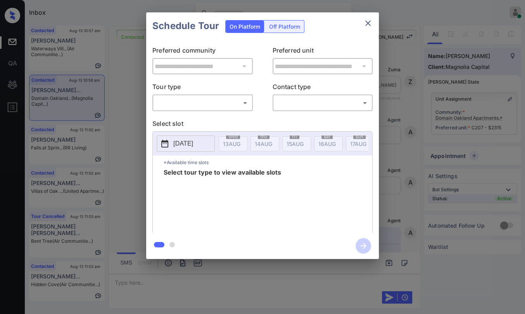
scroll to position [1503, 0]
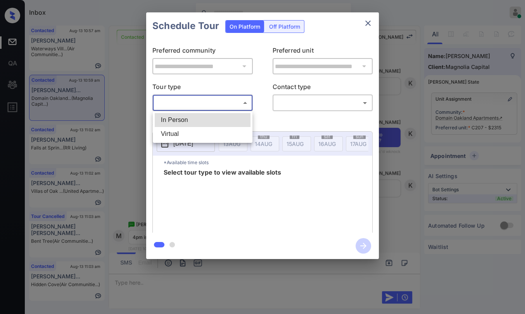
click at [222, 103] on body "Inbox [PERSON_NAME] [PERSON_NAME] Online Set yourself offline Set yourself on b…" at bounding box center [262, 157] width 525 height 314
click at [186, 119] on li "In Person" at bounding box center [203, 120] width 96 height 14
type input "********"
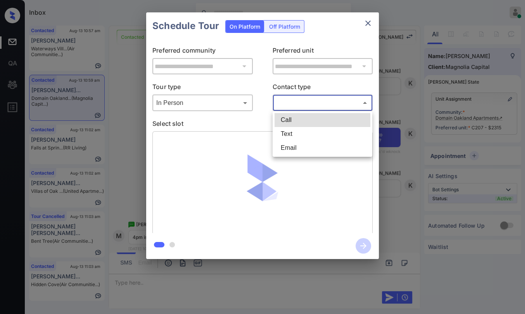
click at [316, 106] on body "Inbox Danielle Dela Cruz Online Set yourself offline Set yourself on break Prof…" at bounding box center [262, 157] width 525 height 314
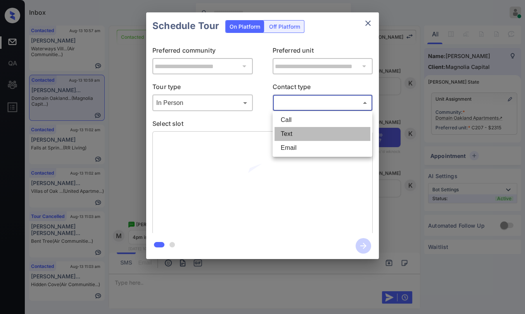
click at [290, 136] on li "Text" at bounding box center [322, 134] width 96 height 14
type input "****"
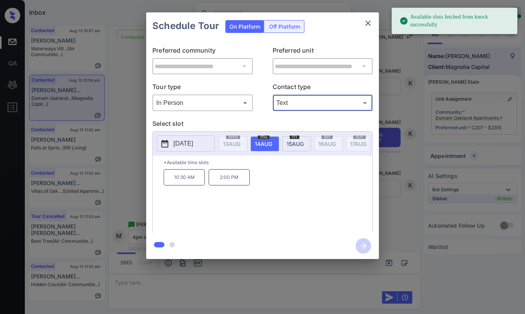
click at [240, 144] on span "15 AUG" at bounding box center [231, 144] width 17 height 7
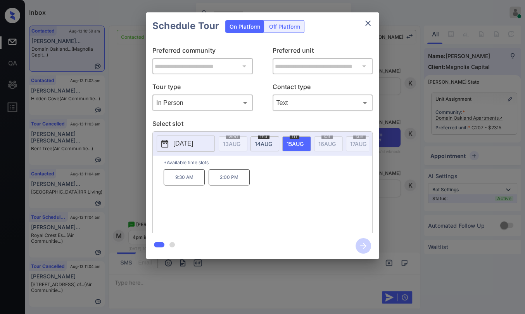
click at [367, 22] on icon "close" at bounding box center [367, 23] width 5 height 5
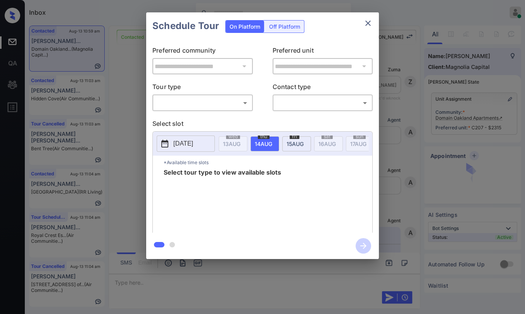
click at [181, 100] on body "Inbox Danielle Dela Cruz Online Set yourself offline Set yourself on break Prof…" at bounding box center [262, 157] width 525 height 314
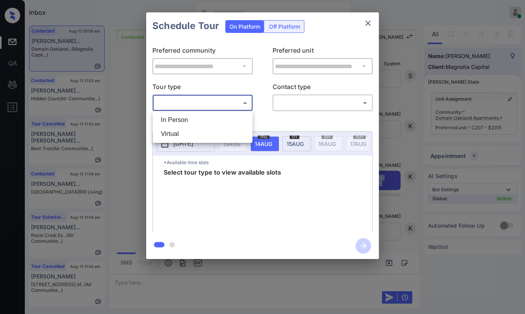
click at [173, 122] on li "In Person" at bounding box center [203, 120] width 96 height 14
type input "********"
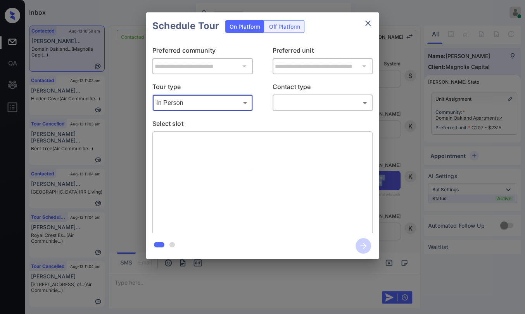
click at [297, 104] on body "Inbox Danielle Dela Cruz Online Set yourself offline Set yourself on break Prof…" at bounding box center [262, 157] width 525 height 314
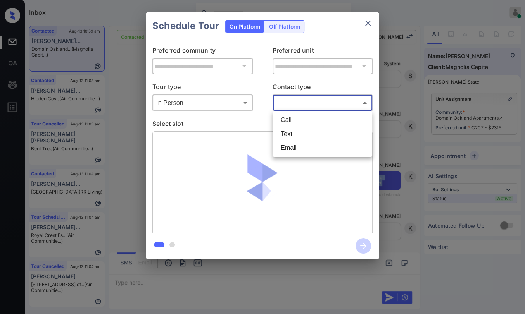
click at [287, 131] on li "Text" at bounding box center [322, 134] width 96 height 14
type input "****"
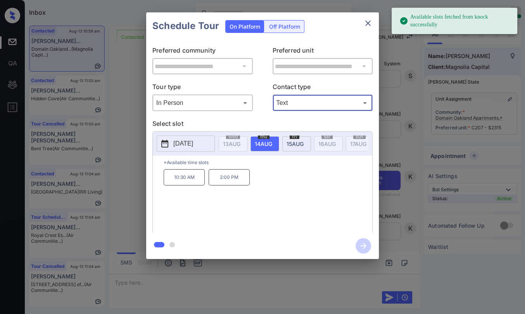
click at [240, 141] on span "15 AUG" at bounding box center [231, 144] width 17 height 7
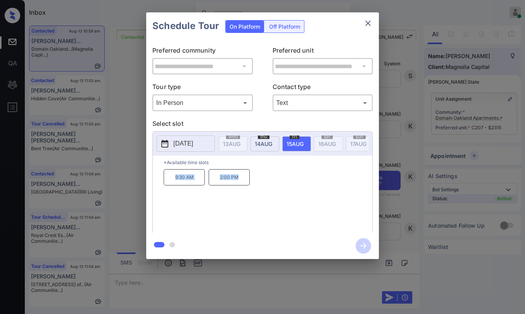
drag, startPoint x: 171, startPoint y: 180, endPoint x: 241, endPoint y: 182, distance: 70.6
click at [241, 182] on div "9:30 AM 2:00 PM" at bounding box center [268, 200] width 209 height 62
copy div "9:30 AM 2:00 PM"
click at [366, 26] on icon "close" at bounding box center [367, 23] width 9 height 9
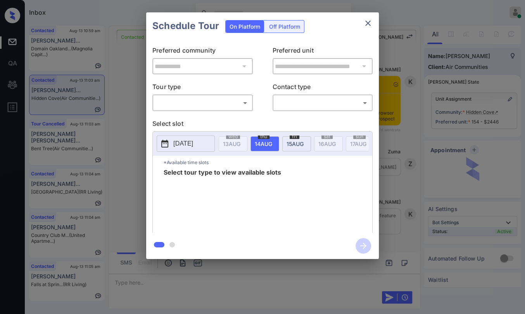
scroll to position [2212, 0]
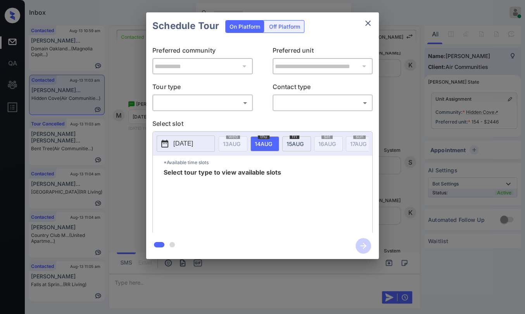
click at [194, 95] on div "​ ​" at bounding box center [202, 103] width 100 height 17
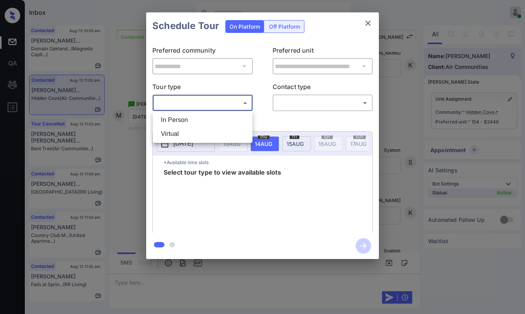
click at [180, 104] on body "Inbox [PERSON_NAME] [PERSON_NAME] Online Set yourself offline Set yourself on b…" at bounding box center [262, 157] width 525 height 314
click at [182, 117] on li "In Person" at bounding box center [203, 120] width 96 height 14
type input "********"
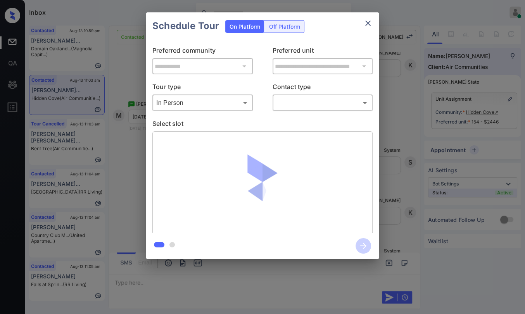
click at [117, 104] on div "**********" at bounding box center [262, 136] width 525 height 272
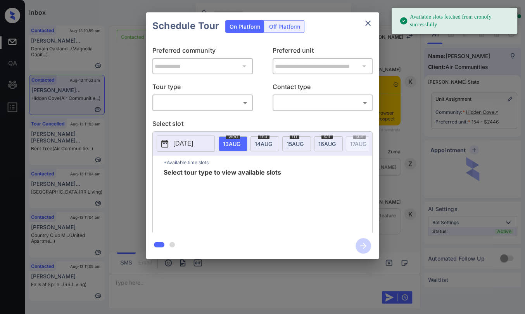
scroll to position [2040, 0]
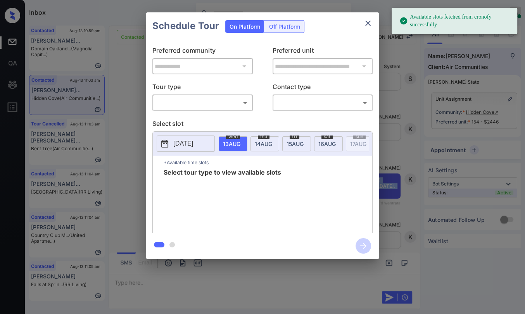
click at [192, 104] on body "Available slots fetched from cronofy successfully Inbox Danielle Dela Cruz Onli…" at bounding box center [262, 157] width 525 height 314
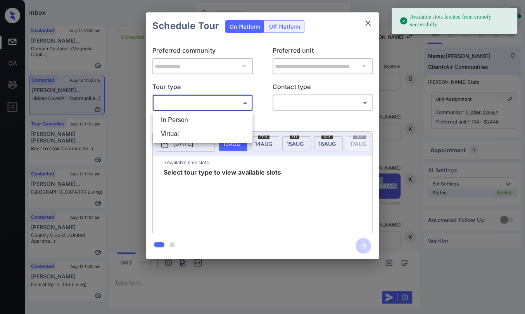
click at [176, 121] on li "In Person" at bounding box center [203, 120] width 96 height 14
type input "********"
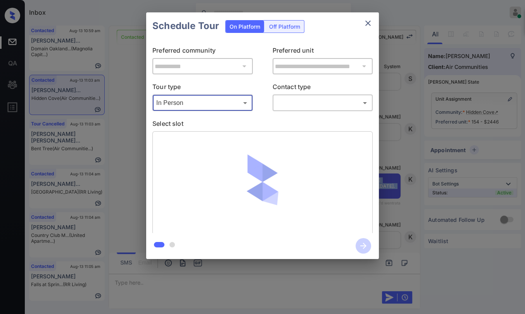
click at [300, 103] on body "Available slots fetched from cronofy successfully Inbox Danielle Dela Cruz Onli…" at bounding box center [262, 157] width 525 height 314
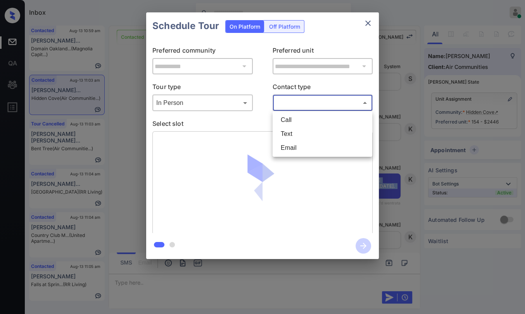
click at [292, 129] on li "Text" at bounding box center [322, 134] width 96 height 14
type input "****"
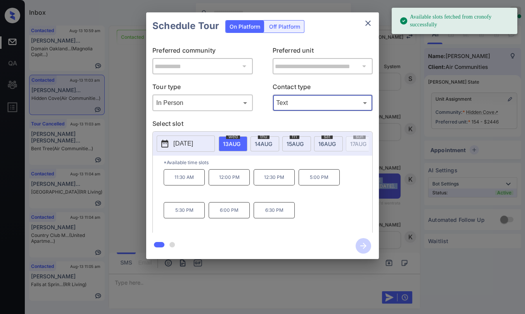
click at [181, 144] on p "[DATE]" at bounding box center [183, 143] width 20 height 9
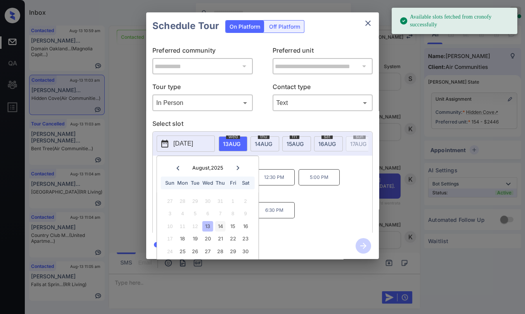
click at [221, 225] on div "14" at bounding box center [220, 226] width 10 height 10
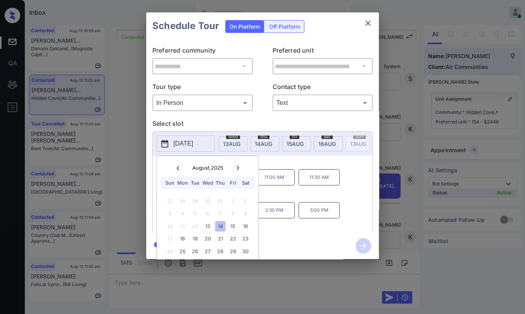
click at [328, 193] on div "10:00 AM 10:30 AM 11:00 AM 11:30 AM 12:00 PM 12:30 PM 2:30 PM 3:00 PM" at bounding box center [268, 200] width 209 height 62
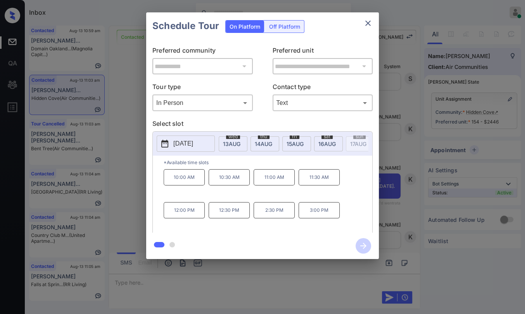
click at [273, 216] on p "2:30 PM" at bounding box center [274, 210] width 41 height 16
click at [362, 245] on icon "button" at bounding box center [363, 246] width 16 height 16
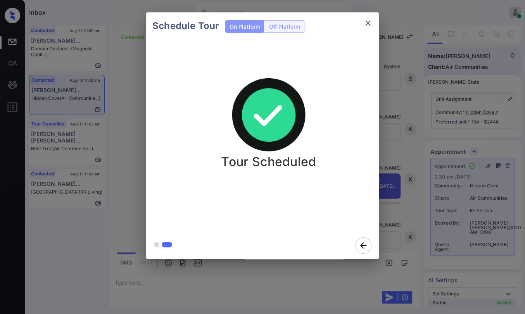
click at [370, 19] on icon "close" at bounding box center [367, 23] width 9 height 9
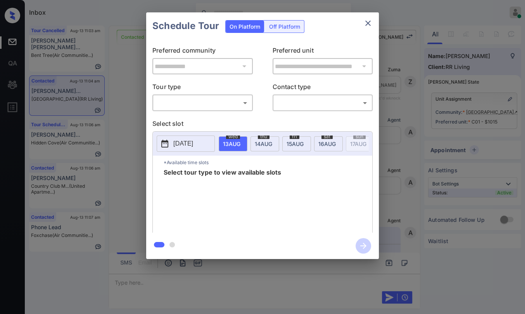
scroll to position [787, 0]
click at [173, 103] on body "Inbox Danielle Dela Cruz Online Set yourself offline Set yourself on break Prof…" at bounding box center [262, 157] width 525 height 314
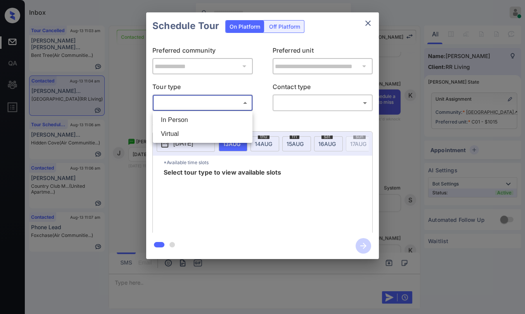
click at [179, 118] on li "In Person" at bounding box center [203, 120] width 96 height 14
type input "********"
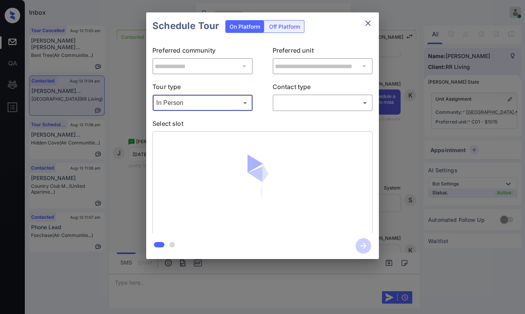
click at [363, 19] on button "close" at bounding box center [368, 24] width 16 height 16
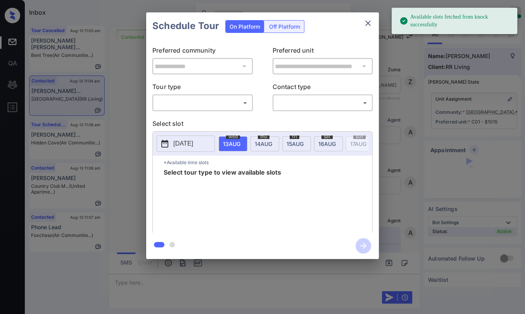
scroll to position [615, 0]
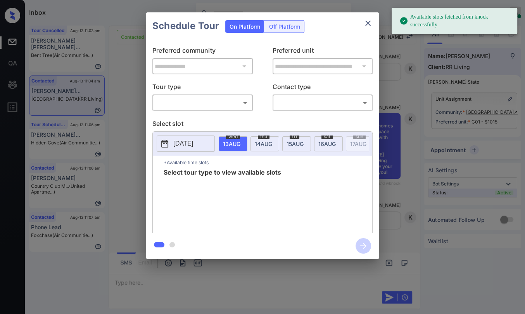
click at [167, 99] on body "Available slots fetched from knock successfully Inbox [PERSON_NAME] [PERSON_NAM…" at bounding box center [262, 157] width 525 height 314
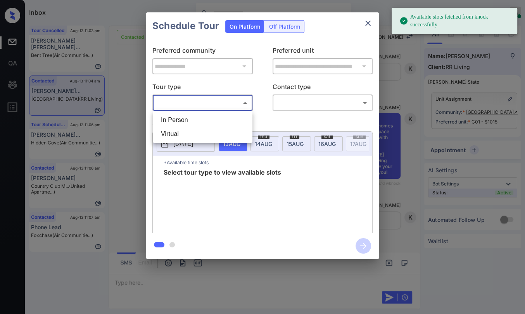
click at [171, 121] on li "In Person" at bounding box center [203, 120] width 96 height 14
type input "********"
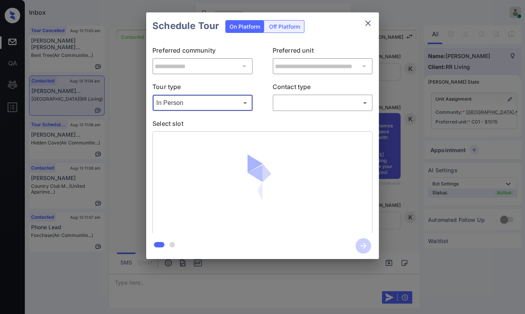
click at [367, 23] on icon "close" at bounding box center [367, 23] width 5 height 5
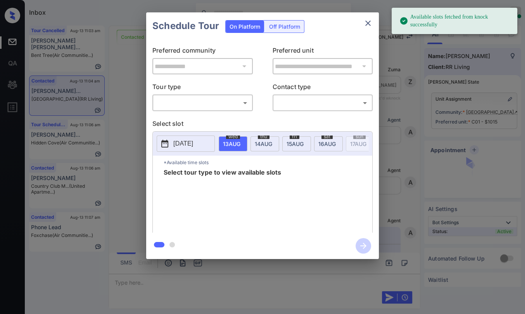
click at [180, 110] on div "​ ​" at bounding box center [202, 103] width 100 height 17
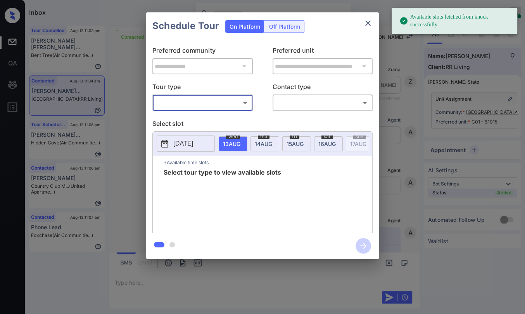
scroll to position [873, 0]
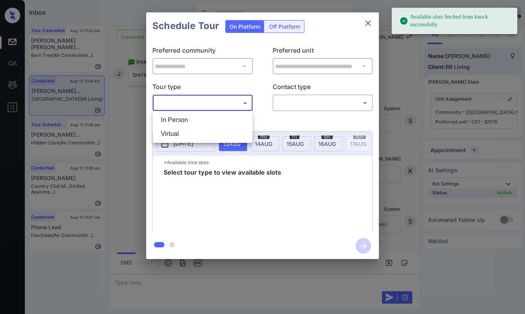
click at [185, 105] on body "Available slots fetched from knock successfully Inbox Danielle Dela Cruz Online…" at bounding box center [262, 157] width 525 height 314
drag, startPoint x: 177, startPoint y: 118, endPoint x: 319, endPoint y: 104, distance: 142.6
click at [177, 118] on li "In Person" at bounding box center [203, 120] width 96 height 14
type input "********"
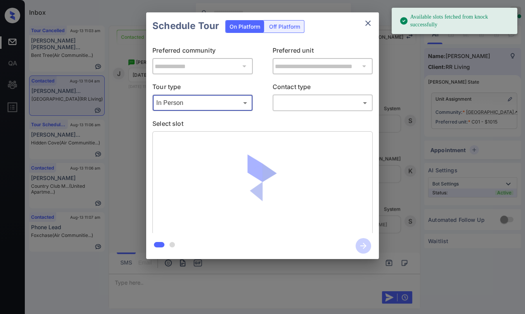
click at [318, 102] on body "Available slots fetched from knock successfully Inbox Danielle Dela Cruz Online…" at bounding box center [262, 157] width 525 height 314
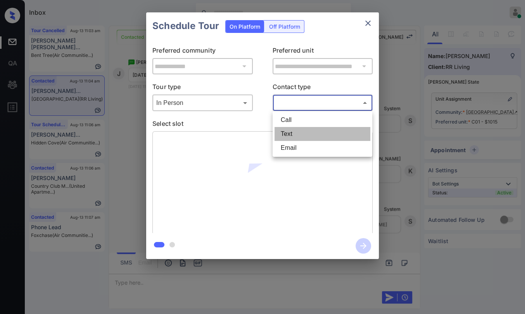
click at [286, 133] on li "Text" at bounding box center [322, 134] width 96 height 14
type input "****"
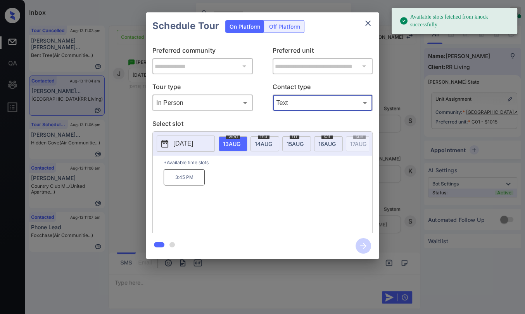
click at [240, 141] on span "16 AUG" at bounding box center [231, 144] width 17 height 7
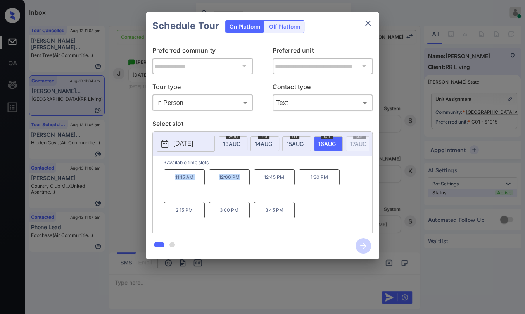
drag, startPoint x: 174, startPoint y: 179, endPoint x: 237, endPoint y: 179, distance: 63.2
click at [237, 179] on div "11:15 AM 12:00 PM 12:45 PM 1:30 PM 2:15 PM 3:00 PM 3:45 PM" at bounding box center [268, 200] width 209 height 62
copy div "11:15 AM 12:00 PM"
click at [365, 19] on icon "close" at bounding box center [367, 23] width 9 height 9
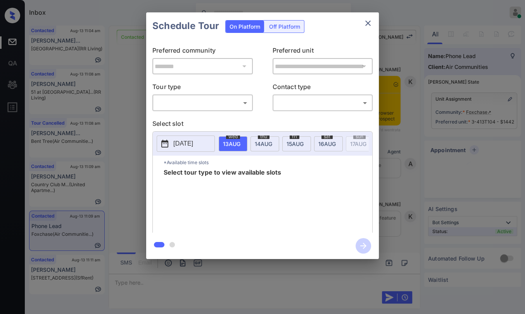
scroll to position [1077, 0]
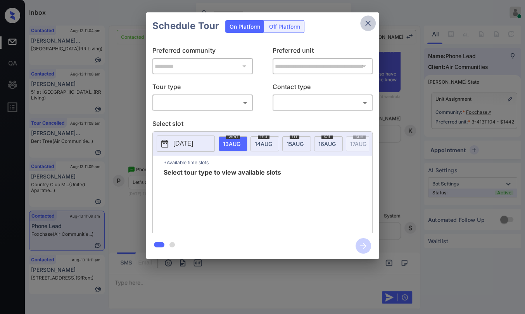
click at [372, 21] on icon "close" at bounding box center [367, 23] width 9 height 9
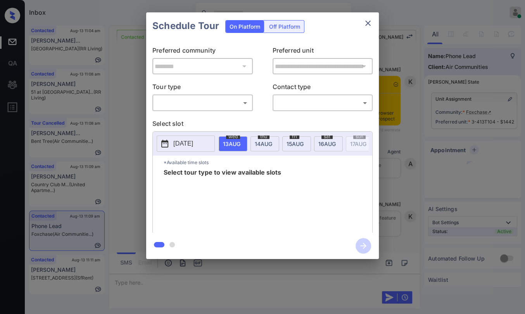
click at [235, 102] on body "Inbox [PERSON_NAME] [PERSON_NAME] Online Set yourself offline Set yourself on b…" at bounding box center [262, 157] width 525 height 314
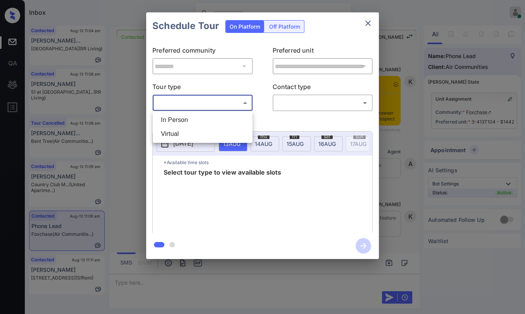
scroll to position [1077, 0]
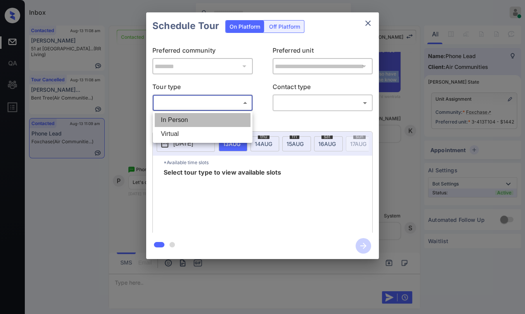
click at [175, 120] on li "In Person" at bounding box center [203, 120] width 96 height 14
type input "********"
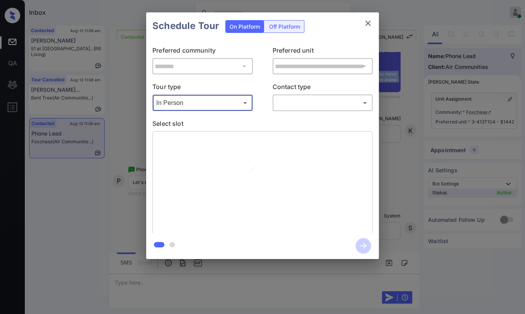
click at [300, 105] on body "Inbox [PERSON_NAME] [PERSON_NAME] Online Set yourself offline Set yourself on b…" at bounding box center [262, 157] width 525 height 314
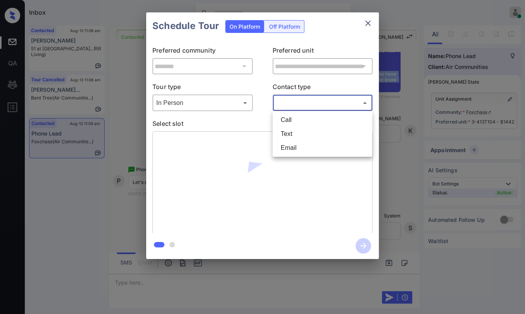
click at [288, 131] on li "Text" at bounding box center [322, 134] width 96 height 14
type input "****"
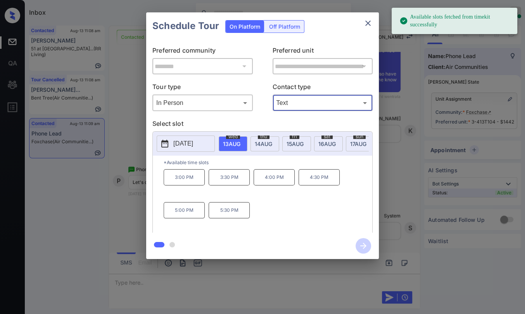
click at [187, 183] on p "3:00 PM" at bounding box center [184, 177] width 41 height 16
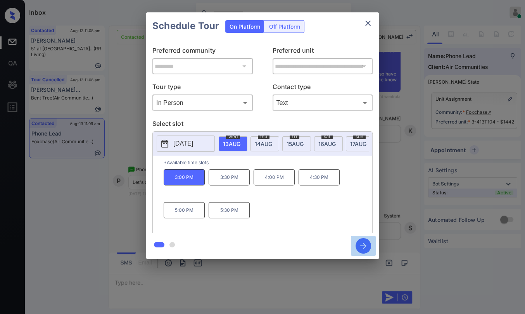
click at [366, 247] on icon "button" at bounding box center [363, 246] width 16 height 16
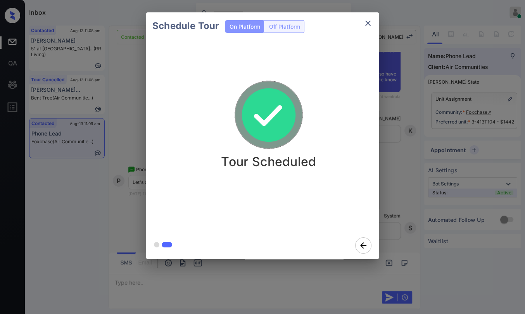
click at [371, 23] on icon "close" at bounding box center [367, 23] width 9 height 9
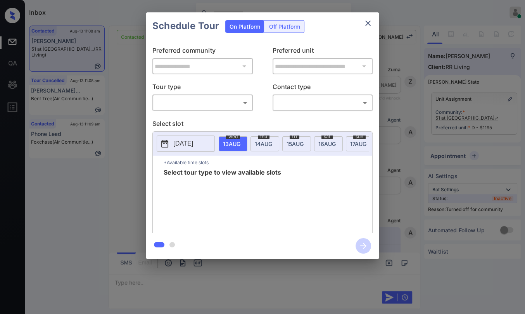
scroll to position [1037, 0]
click at [217, 106] on body "Inbox [PERSON_NAME] [PERSON_NAME] Online Set yourself offline Set yourself on b…" at bounding box center [262, 157] width 525 height 314
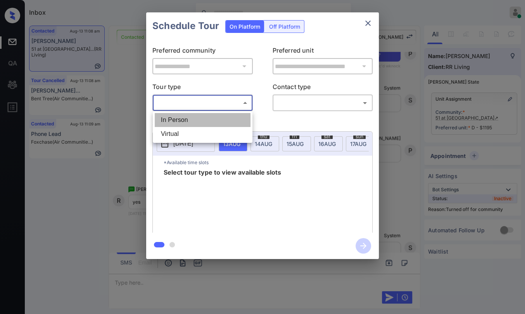
click at [183, 119] on li "In Person" at bounding box center [203, 120] width 96 height 14
type input "********"
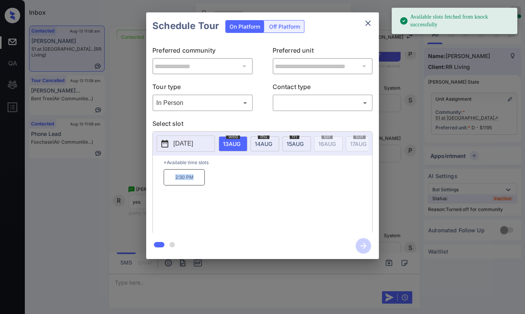
drag, startPoint x: 200, startPoint y: 181, endPoint x: 206, endPoint y: 181, distance: 5.4
click at [206, 181] on div "2:30 PM" at bounding box center [268, 200] width 209 height 62
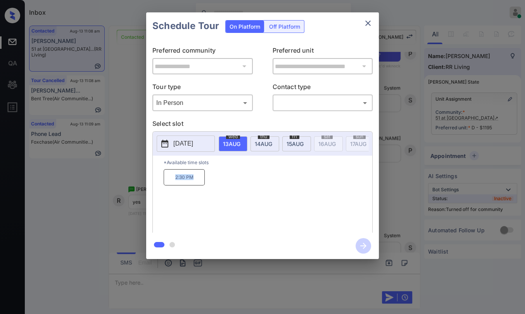
copy p "2:30 PM"
click at [372, 22] on button "close" at bounding box center [368, 24] width 16 height 16
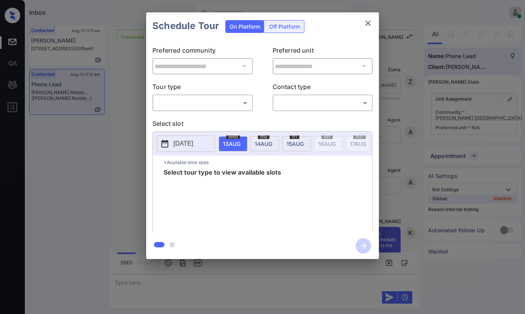
scroll to position [3429, 0]
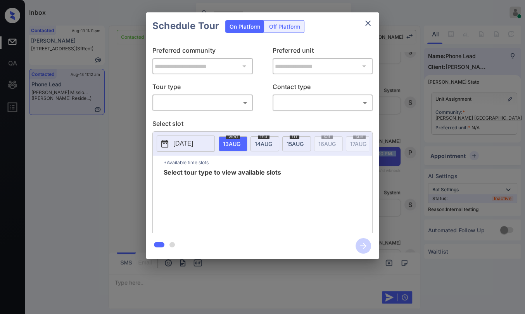
click at [206, 102] on body "Inbox Danielle Dela Cruz Online Set yourself offline Set yourself on break Prof…" at bounding box center [262, 157] width 525 height 314
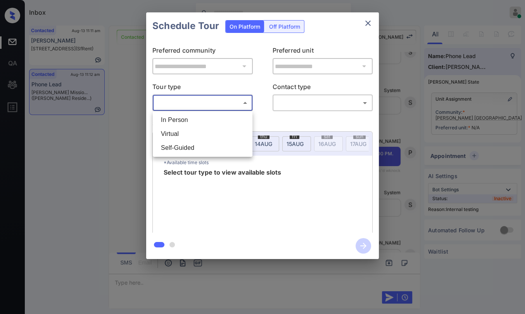
click at [369, 23] on div at bounding box center [262, 157] width 525 height 314
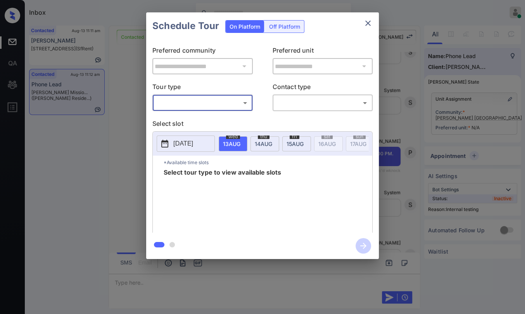
click at [369, 23] on icon "close" at bounding box center [367, 23] width 9 height 9
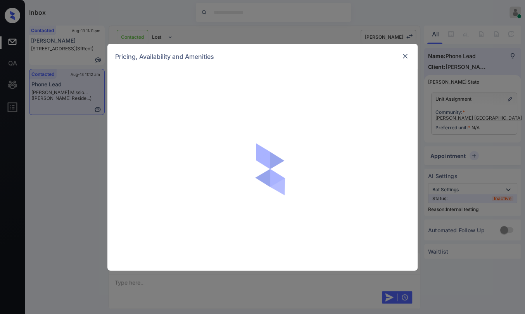
scroll to position [3429, 0]
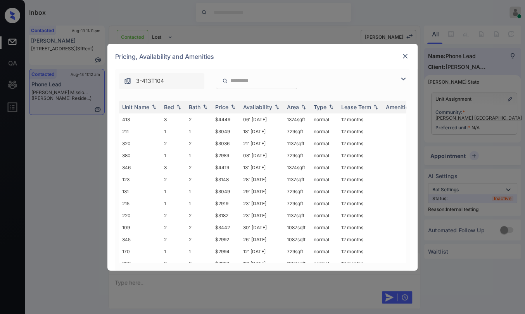
click at [402, 53] on img at bounding box center [405, 56] width 8 height 8
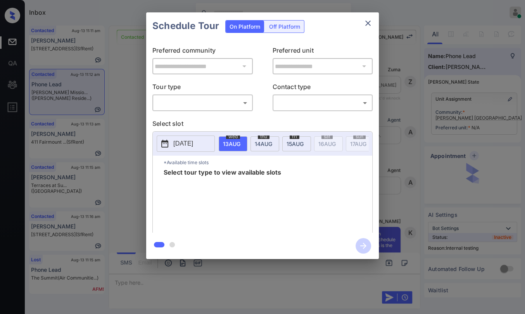
scroll to position [947, 0]
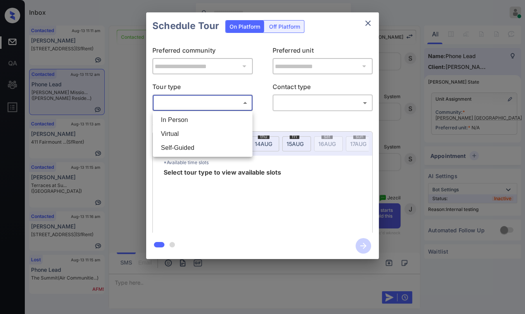
click at [178, 103] on body "Inbox [PERSON_NAME] [PERSON_NAME] Online Set yourself offline Set yourself on b…" at bounding box center [262, 157] width 525 height 314
click at [364, 18] on div at bounding box center [262, 157] width 525 height 314
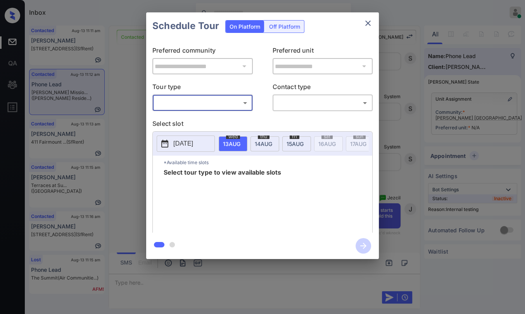
click at [381, 36] on div "**********" at bounding box center [262, 136] width 525 height 272
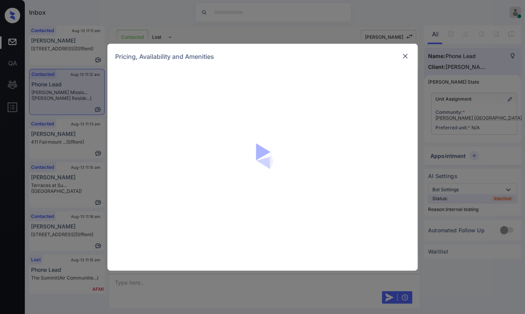
scroll to position [947, 0]
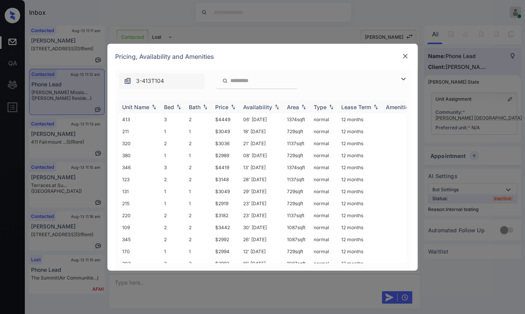
click at [164, 107] on div "Bed" at bounding box center [169, 107] width 10 height 7
click at [160, 222] on td "224" at bounding box center [140, 228] width 42 height 12
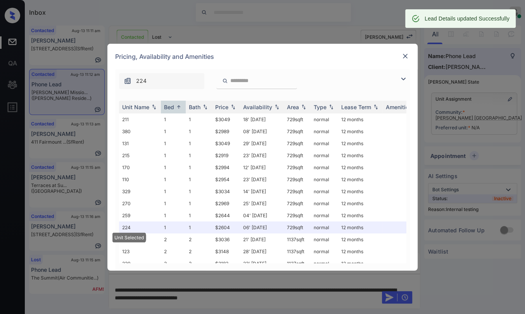
click at [400, 57] on div "Pricing, Availability and Amenities" at bounding box center [262, 57] width 310 height 26
click at [405, 55] on img at bounding box center [405, 56] width 8 height 8
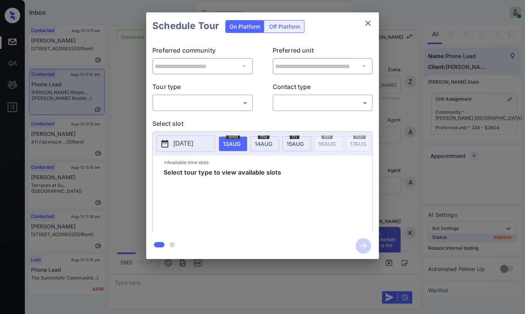
scroll to position [3436, 0]
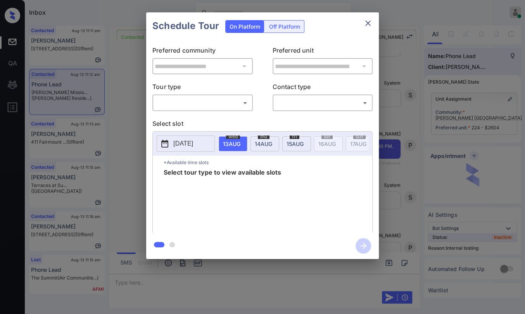
click at [195, 109] on body "Inbox [PERSON_NAME] [PERSON_NAME] Online Set yourself offline Set yourself on b…" at bounding box center [262, 157] width 525 height 314
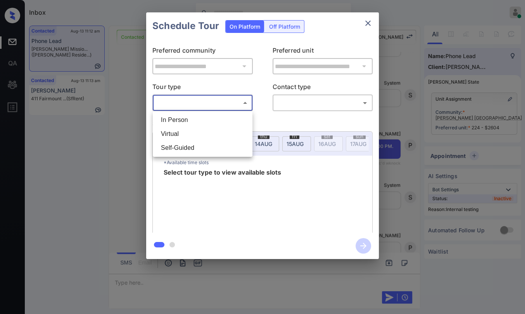
click at [183, 120] on li "In Person" at bounding box center [203, 120] width 96 height 14
type input "********"
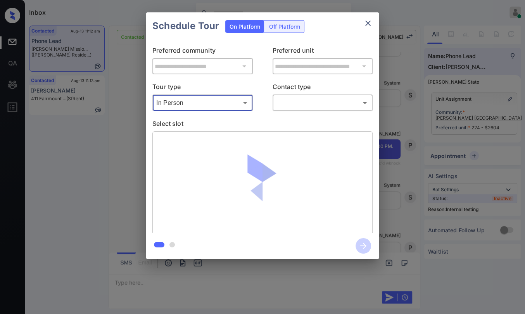
click at [303, 108] on body "Inbox Danielle Dela Cruz Online Set yourself offline Set yourself on break Prof…" at bounding box center [262, 157] width 525 height 314
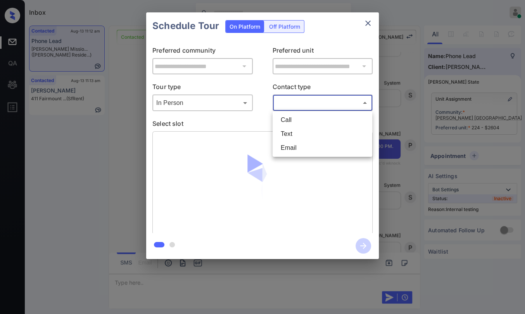
click at [279, 134] on li "Text" at bounding box center [322, 134] width 96 height 14
type input "****"
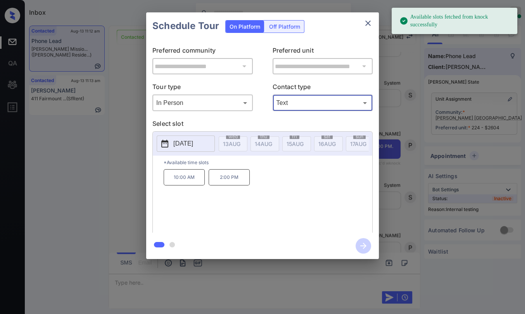
click at [179, 140] on p "2025-08-22" at bounding box center [183, 143] width 20 height 9
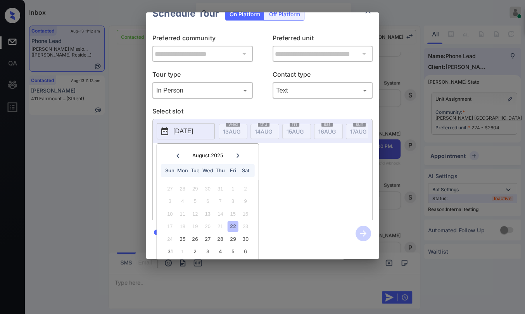
scroll to position [22, 0]
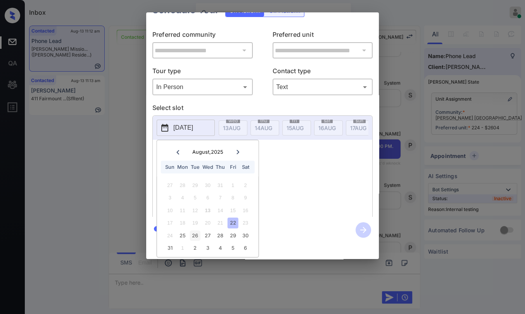
click at [194, 231] on div "26" at bounding box center [195, 236] width 10 height 10
click at [299, 141] on div "2025-08-26 August , 2025 Sun Mon Tue Wed Thu Fri Sat 27 28 29 30 31 1 2 3 4 5 6…" at bounding box center [262, 168] width 220 height 104
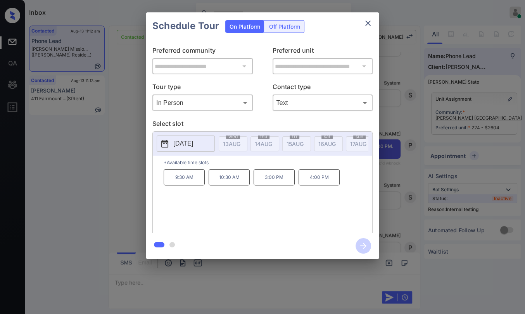
click at [271, 179] on p "3:00 PM" at bounding box center [274, 177] width 41 height 16
click at [364, 245] on icon "button" at bounding box center [363, 246] width 16 height 16
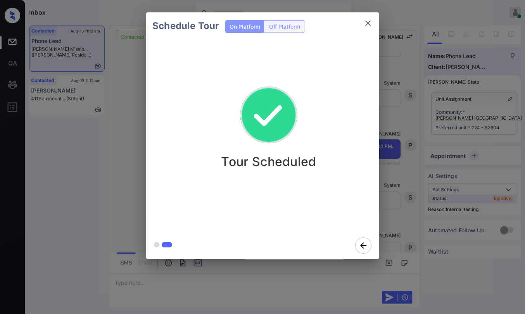
click at [367, 25] on icon "close" at bounding box center [367, 23] width 9 height 9
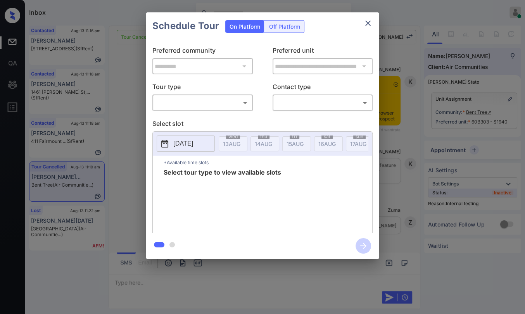
scroll to position [9098, 0]
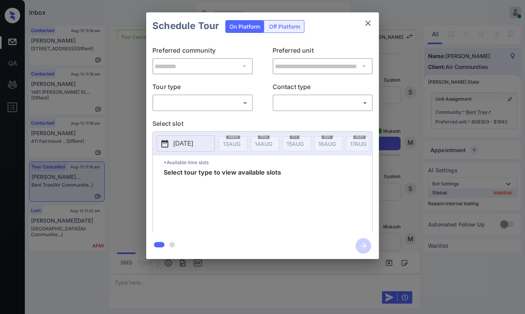
click at [368, 22] on icon "close" at bounding box center [367, 23] width 5 height 5
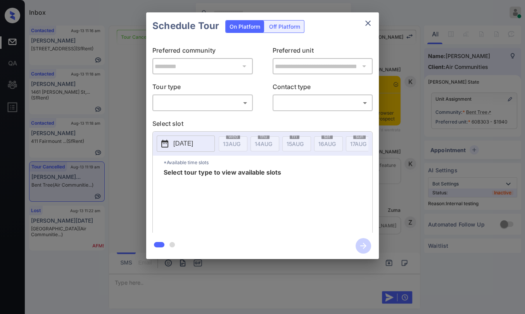
scroll to position [9098, 0]
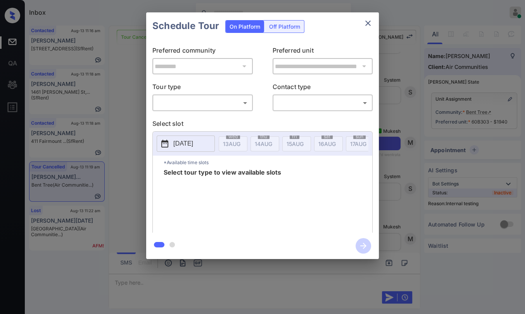
click at [179, 104] on body "Inbox [PERSON_NAME] [PERSON_NAME] Online Set yourself offline Set yourself on b…" at bounding box center [262, 157] width 525 height 314
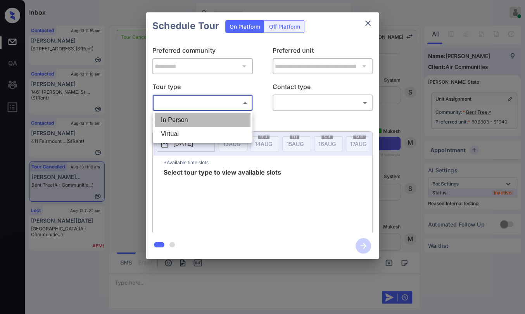
click at [183, 118] on li "In Person" at bounding box center [203, 120] width 96 height 14
type input "********"
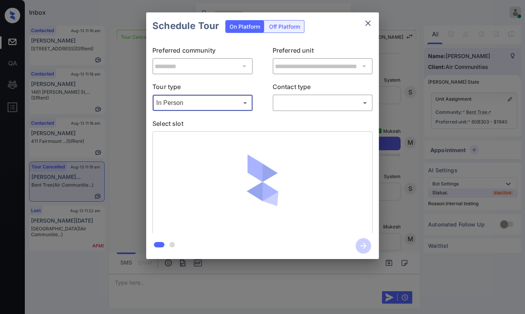
click at [369, 18] on button "close" at bounding box center [368, 24] width 16 height 16
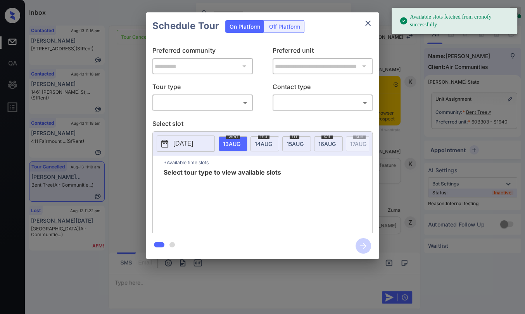
scroll to position [8021, 0]
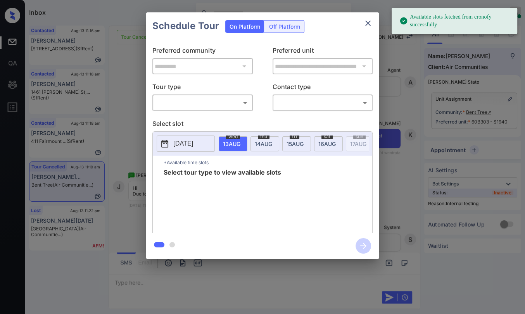
click at [200, 100] on body "Available slots fetched from cronofy successfully Inbox [PERSON_NAME] [PERSON_N…" at bounding box center [262, 157] width 525 height 314
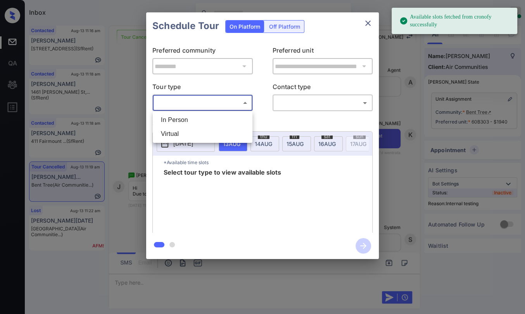
click at [188, 121] on li "In Person" at bounding box center [203, 120] width 96 height 14
type input "********"
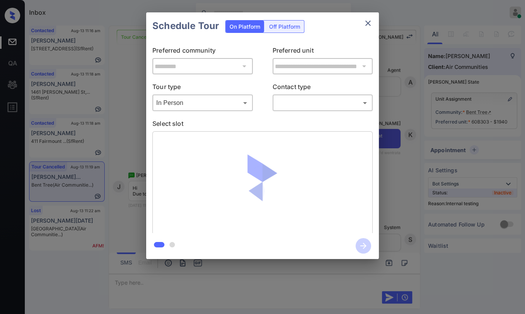
click at [298, 108] on body "Inbox [PERSON_NAME] [PERSON_NAME] Online Set yourself offline Set yourself on b…" at bounding box center [262, 157] width 525 height 314
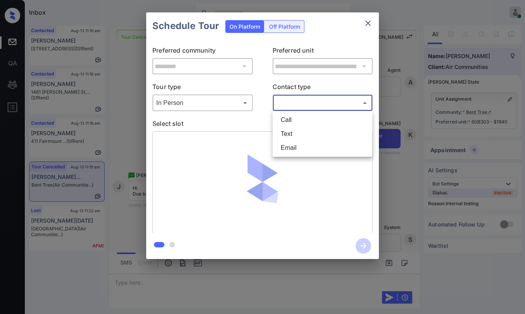
click at [288, 130] on li "Text" at bounding box center [322, 134] width 96 height 14
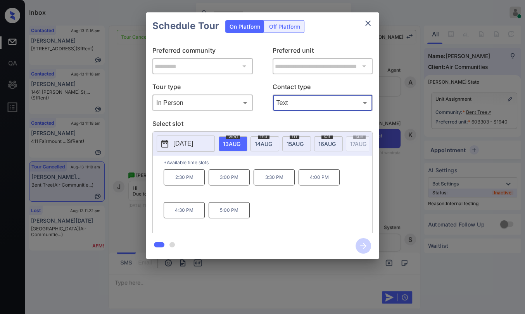
type input "****"
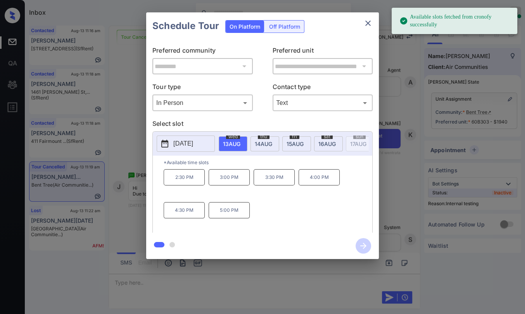
click at [240, 146] on span "[DATE]" at bounding box center [231, 144] width 17 height 7
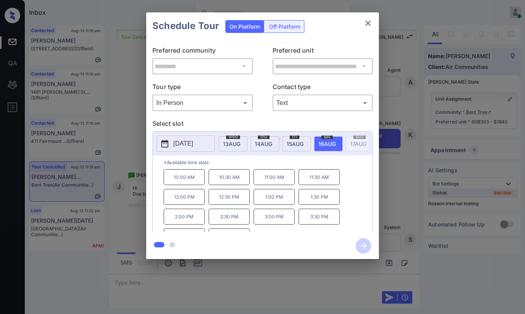
click at [189, 181] on p "10:00 AM" at bounding box center [184, 177] width 41 height 16
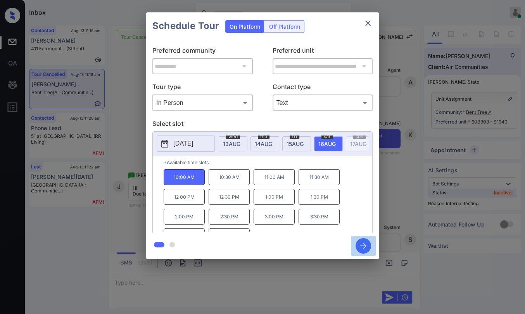
click at [363, 243] on icon "button" at bounding box center [363, 246] width 16 height 16
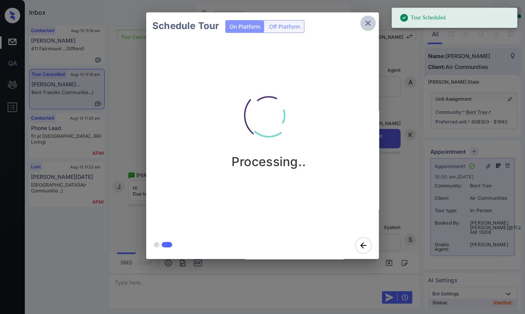
click at [366, 24] on icon "close" at bounding box center [367, 23] width 9 height 9
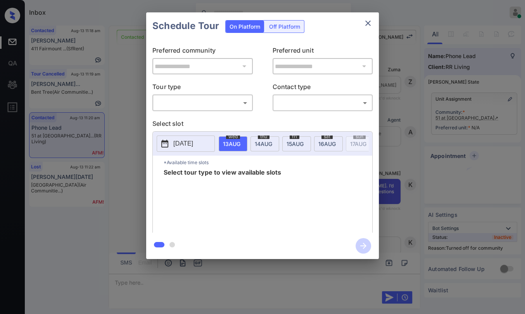
scroll to position [915, 0]
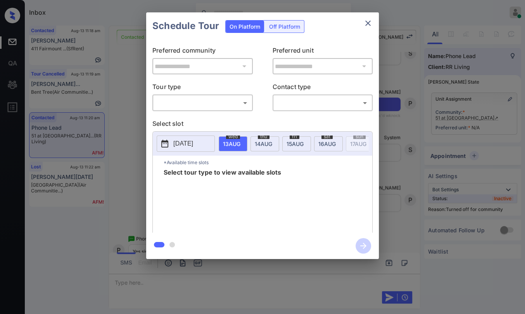
click at [179, 100] on body "Inbox [PERSON_NAME] [PERSON_NAME] Online Set yourself offline Set yourself on b…" at bounding box center [262, 157] width 525 height 314
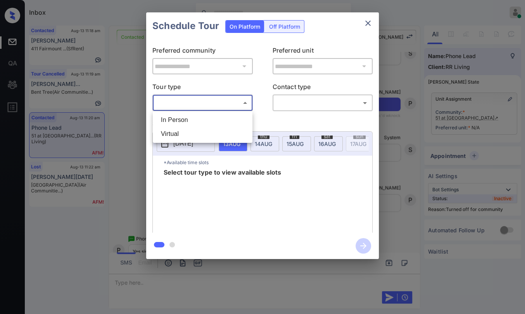
click at [174, 122] on li "In Person" at bounding box center [203, 120] width 96 height 14
type input "********"
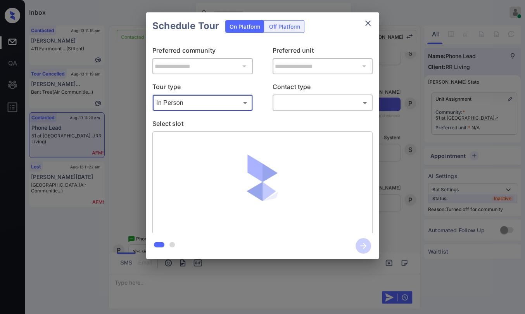
click at [302, 109] on body "Inbox [PERSON_NAME] [PERSON_NAME] Online Set yourself offline Set yourself on b…" at bounding box center [262, 157] width 525 height 314
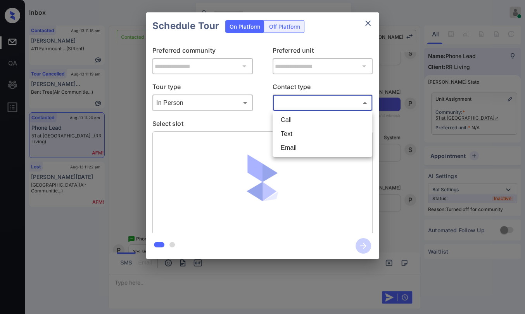
click at [289, 131] on li "Text" at bounding box center [322, 134] width 96 height 14
type input "****"
click at [369, 25] on icon "close" at bounding box center [367, 23] width 9 height 9
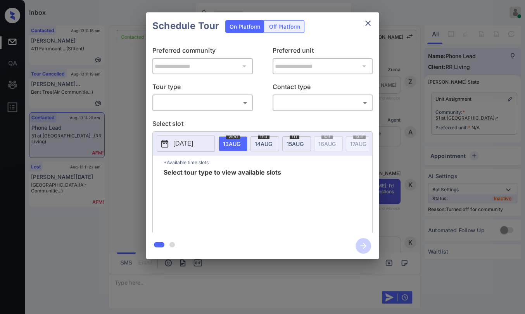
scroll to position [1044, 0]
click at [362, 25] on button "close" at bounding box center [368, 24] width 16 height 16
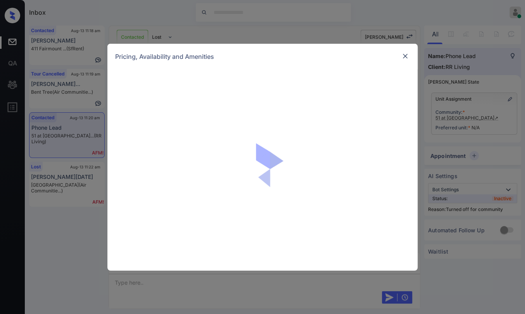
scroll to position [1044, 0]
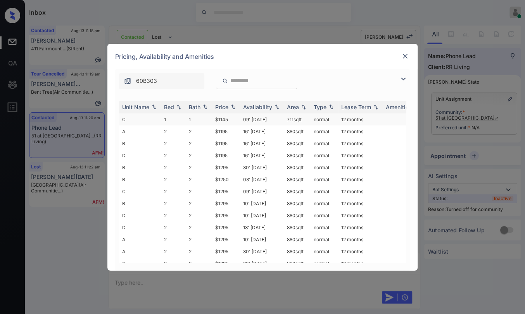
click at [151, 118] on td "C" at bounding box center [140, 120] width 42 height 12
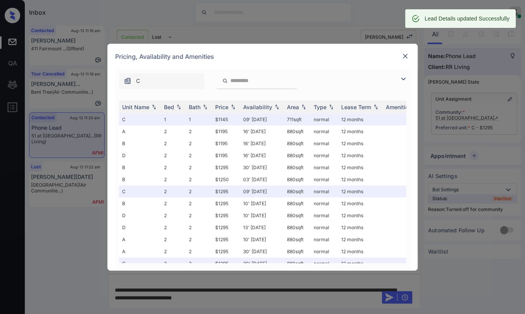
click at [409, 55] on div at bounding box center [404, 56] width 9 height 9
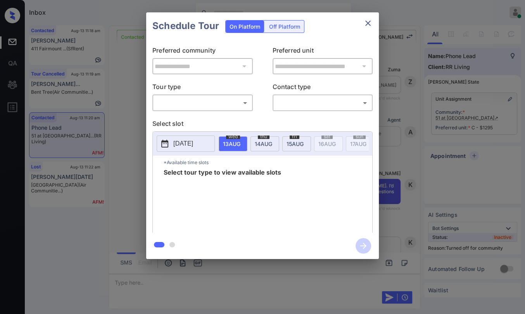
scroll to position [871, 0]
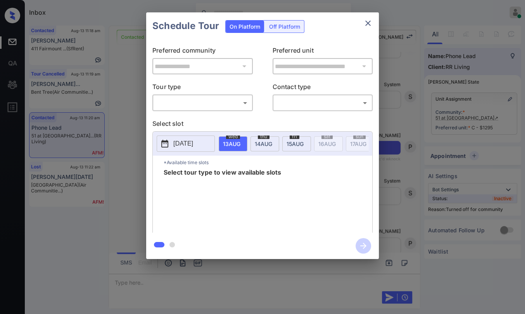
click at [173, 103] on body "Inbox Danielle Dela Cruz Online Set yourself offline Set yourself on break Prof…" at bounding box center [262, 157] width 525 height 314
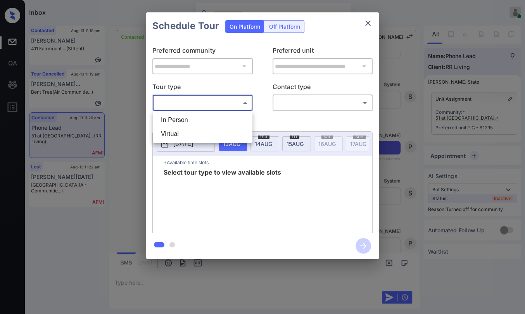
drag, startPoint x: 169, startPoint y: 121, endPoint x: 269, endPoint y: 101, distance: 101.9
click at [169, 121] on li "In Person" at bounding box center [203, 120] width 96 height 14
type input "********"
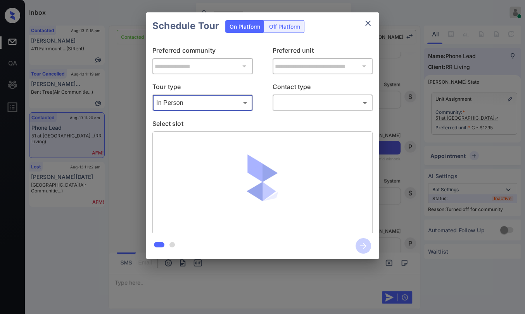
click at [289, 100] on body "Inbox Danielle Dela Cruz Online Set yourself offline Set yourself on break Prof…" at bounding box center [262, 157] width 525 height 314
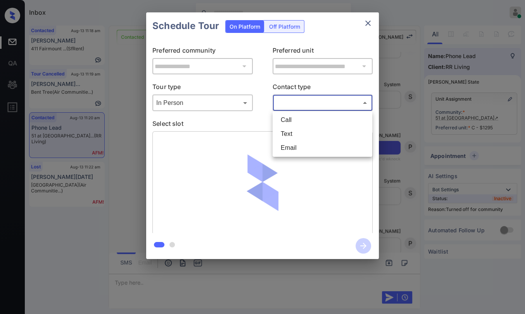
click at [284, 132] on li "Text" at bounding box center [322, 134] width 96 height 14
type input "****"
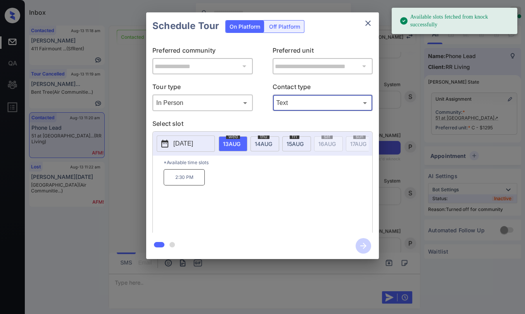
click at [240, 144] on span "[DATE]" at bounding box center [231, 144] width 17 height 7
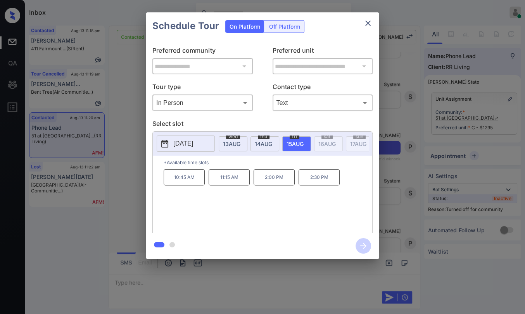
click at [320, 183] on p "2:30 PM" at bounding box center [318, 177] width 41 height 16
click at [361, 242] on icon "button" at bounding box center [363, 246] width 16 height 16
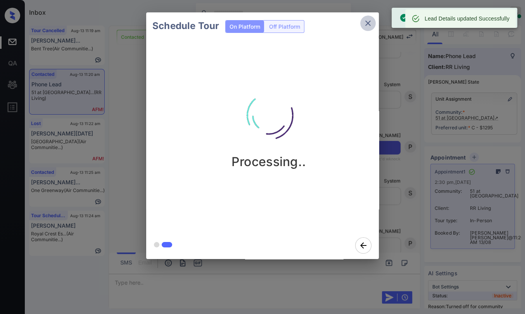
click at [366, 22] on icon "close" at bounding box center [367, 23] width 9 height 9
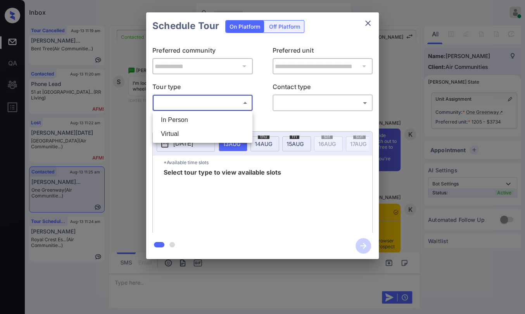
scroll to position [774, 0]
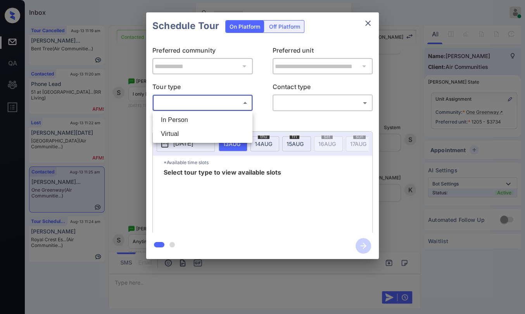
click at [207, 107] on body "Inbox Danielle Dela Cruz Online Set yourself offline Set yourself on break Prof…" at bounding box center [262, 157] width 525 height 314
click at [179, 119] on li "In Person" at bounding box center [203, 120] width 96 height 14
type input "********"
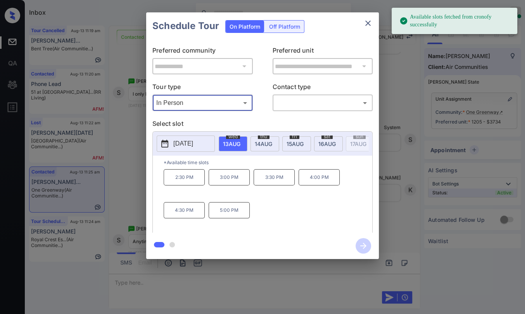
click at [191, 145] on p "2025-08-13" at bounding box center [183, 143] width 20 height 9
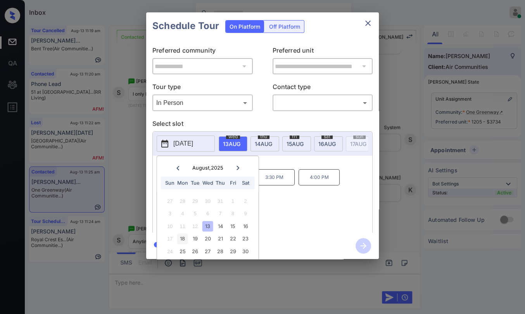
click at [183, 236] on div "18" at bounding box center [182, 239] width 10 height 10
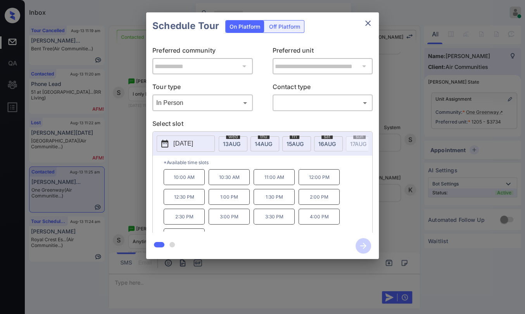
click at [320, 168] on p "*Available time slots" at bounding box center [268, 163] width 209 height 14
click at [198, 181] on p "10:00 AM" at bounding box center [184, 177] width 41 height 16
click at [316, 102] on body "Inbox Danielle Dela Cruz Online Set yourself offline Set yourself on break Prof…" at bounding box center [262, 157] width 525 height 314
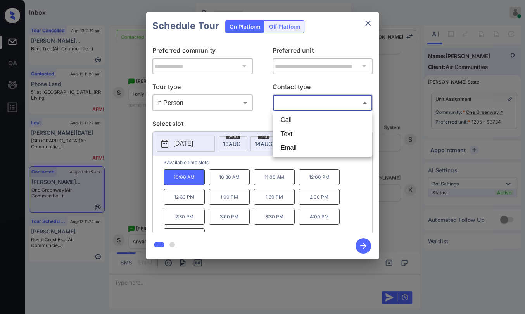
click at [291, 130] on li "Text" at bounding box center [322, 134] width 96 height 14
type input "****"
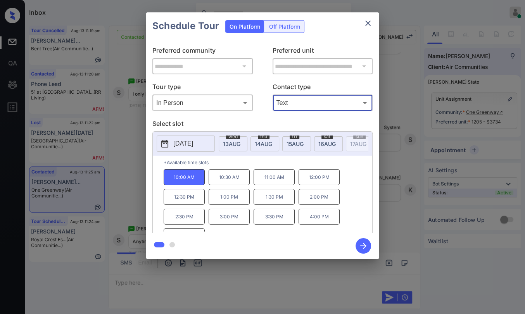
click at [362, 242] on icon "button" at bounding box center [363, 246] width 16 height 16
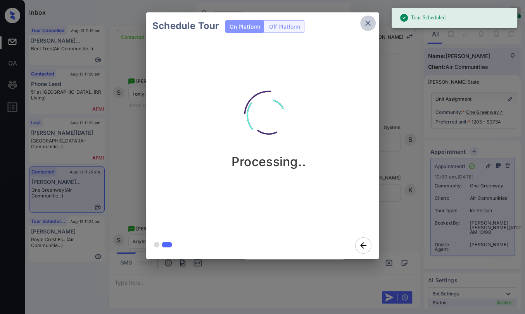
click at [372, 24] on icon "close" at bounding box center [367, 23] width 9 height 9
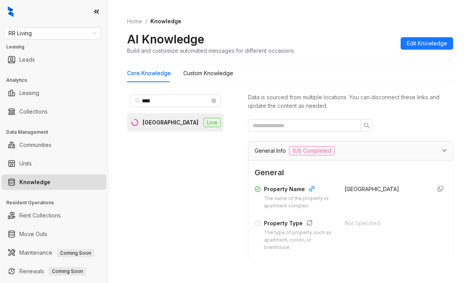
scroll to position [116, 0]
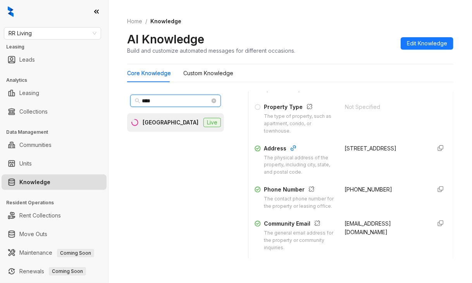
drag, startPoint x: 155, startPoint y: 99, endPoint x: 130, endPoint y: 100, distance: 24.8
click at [131, 100] on span "****" at bounding box center [175, 101] width 91 height 12
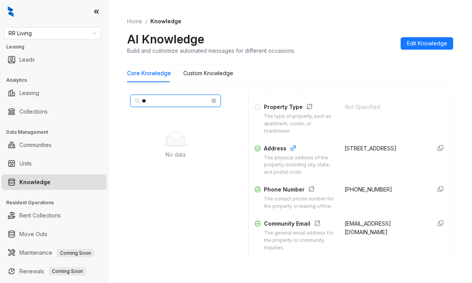
type input "*"
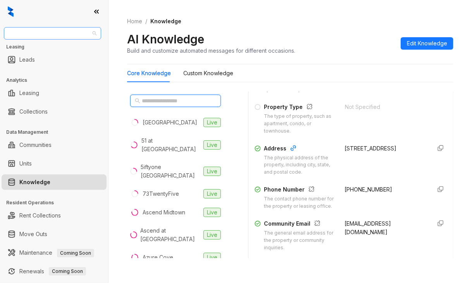
click at [50, 33] on span "RR Living" at bounding box center [53, 34] width 88 height 12
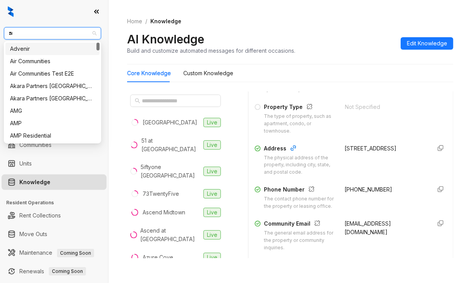
type input "***"
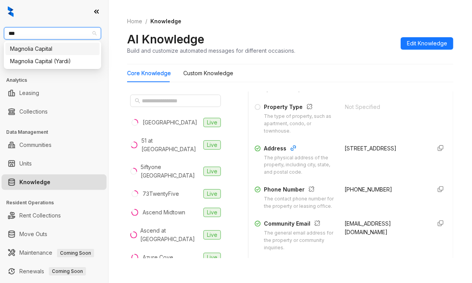
click at [38, 46] on div "Magnolia Capital" at bounding box center [52, 49] width 85 height 9
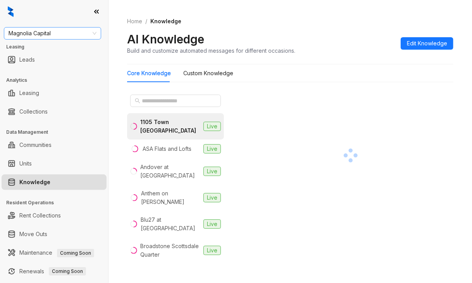
click at [46, 30] on span "Magnolia Capital" at bounding box center [53, 34] width 88 height 12
click at [175, 98] on input "text" at bounding box center [176, 101] width 68 height 9
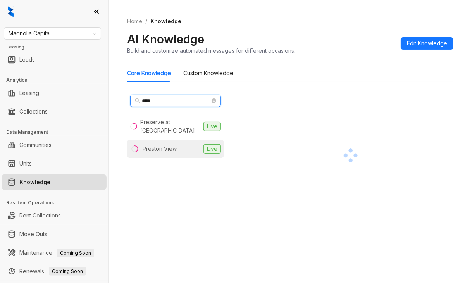
type input "****"
click at [156, 148] on div "Preston View" at bounding box center [160, 149] width 34 height 9
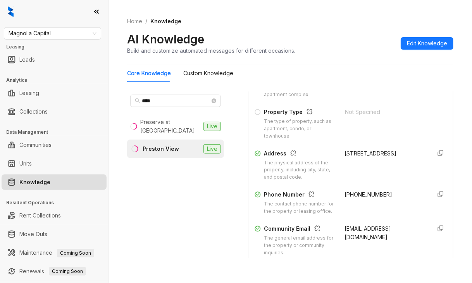
scroll to position [116, 0]
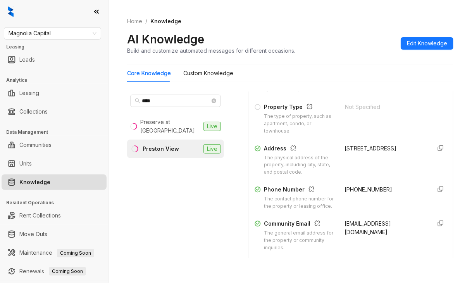
click at [345, 186] on span "(984) 214-8642" at bounding box center [369, 189] width 48 height 7
copy div "(984) 214-8642"
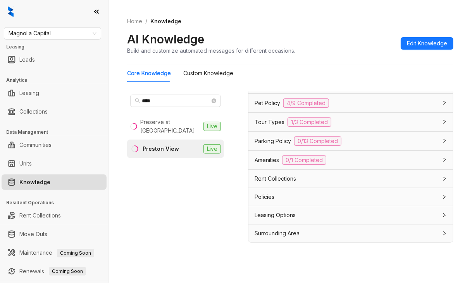
scroll to position [24, 0]
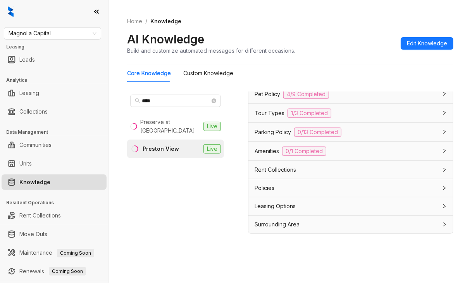
click at [276, 186] on div "Policies" at bounding box center [346, 188] width 183 height 9
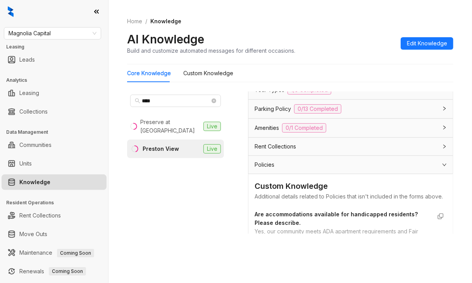
scroll to position [645, 0]
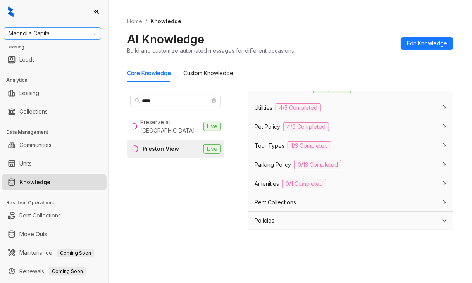
click at [65, 34] on span "Magnolia Capital" at bounding box center [53, 34] width 88 height 12
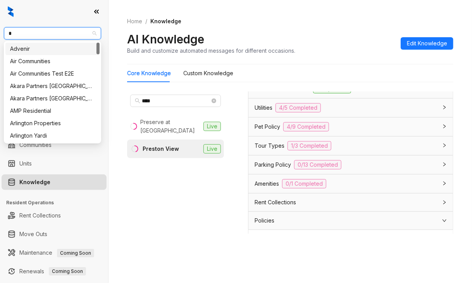
type input "**"
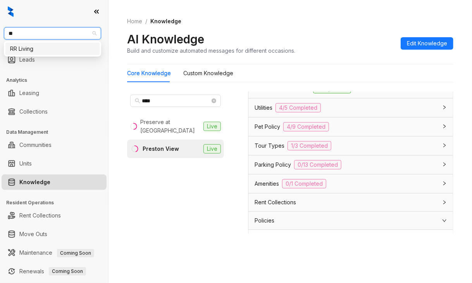
click at [33, 46] on div "RR Living" at bounding box center [52, 49] width 85 height 9
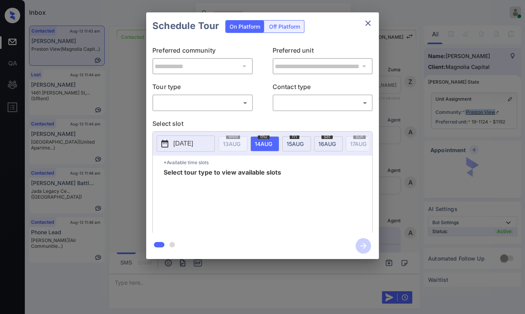
scroll to position [982, 0]
click at [208, 98] on body "Inbox Danielle Dela Cruz Online Set yourself offline Set yourself on break Prof…" at bounding box center [262, 157] width 525 height 314
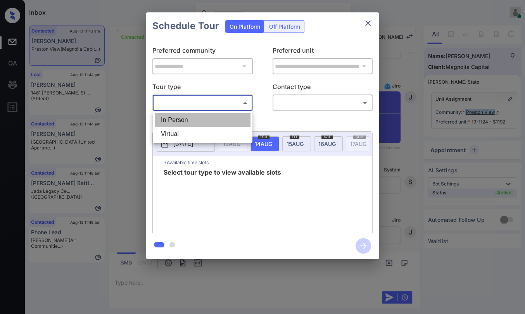
click at [180, 116] on li "In Person" at bounding box center [203, 120] width 96 height 14
type input "********"
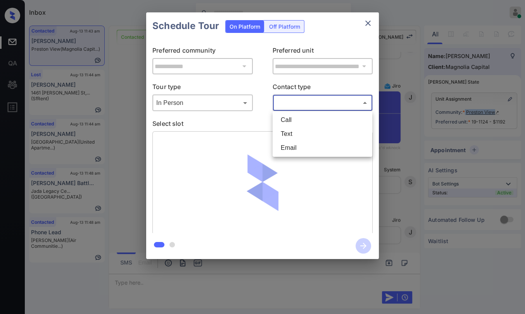
click at [323, 103] on body "Inbox Danielle Dela Cruz Online Set yourself offline Set yourself on break Prof…" at bounding box center [262, 157] width 525 height 314
click at [292, 129] on li "Text" at bounding box center [322, 134] width 96 height 14
type input "****"
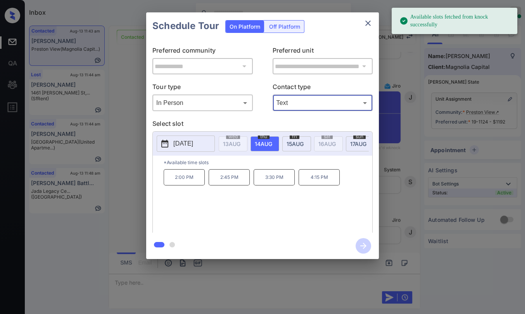
click at [240, 141] on span "15 AUG" at bounding box center [231, 144] width 17 height 7
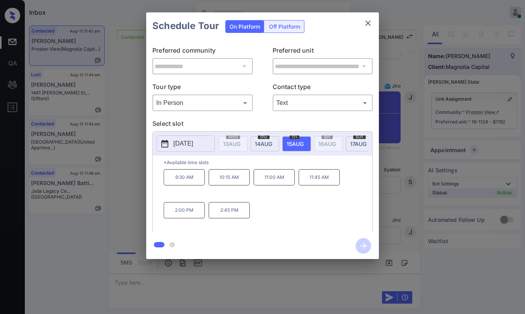
click at [177, 179] on p "9:30 AM" at bounding box center [184, 177] width 41 height 16
click at [366, 19] on icon "close" at bounding box center [367, 23] width 9 height 9
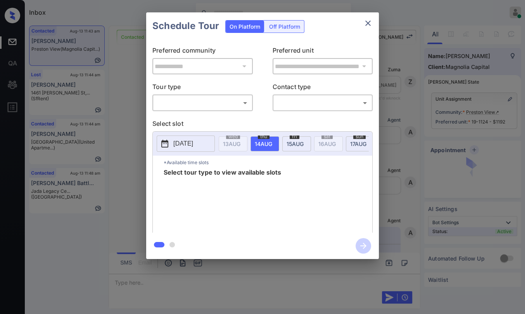
scroll to position [982, 0]
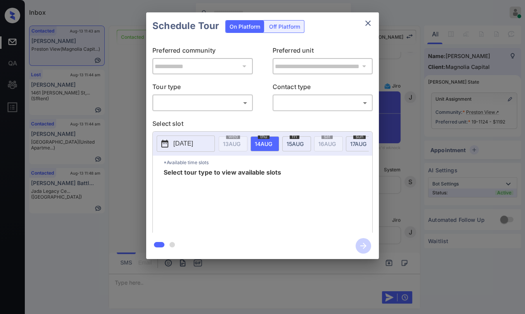
click at [212, 106] on body "Inbox [PERSON_NAME] [PERSON_NAME] Online Set yourself offline Set yourself on b…" at bounding box center [262, 157] width 525 height 314
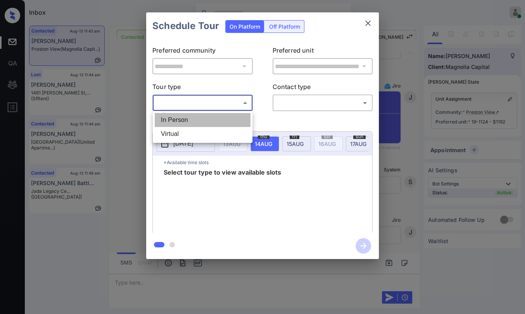
drag, startPoint x: 185, startPoint y: 121, endPoint x: 285, endPoint y: 105, distance: 100.8
click at [185, 120] on li "In Person" at bounding box center [203, 120] width 96 height 14
type input "********"
click at [285, 105] on div at bounding box center [262, 157] width 525 height 314
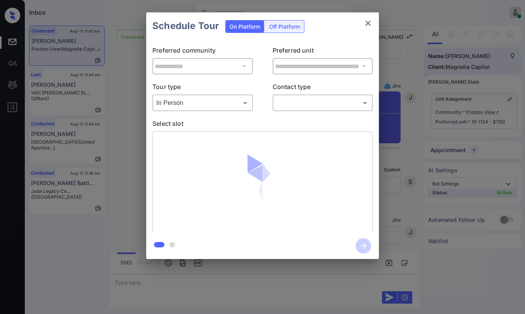
click at [298, 105] on body "Inbox Danielle Dela Cruz Online Set yourself offline Set yourself on break Prof…" at bounding box center [262, 157] width 525 height 314
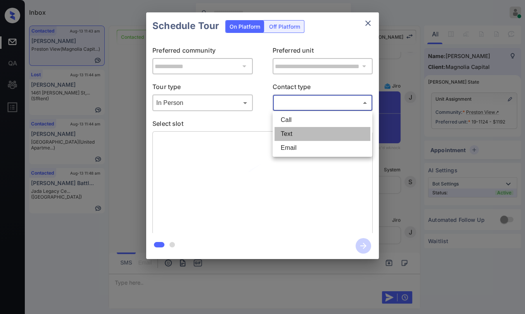
click at [294, 131] on li "Text" at bounding box center [322, 134] width 96 height 14
type input "****"
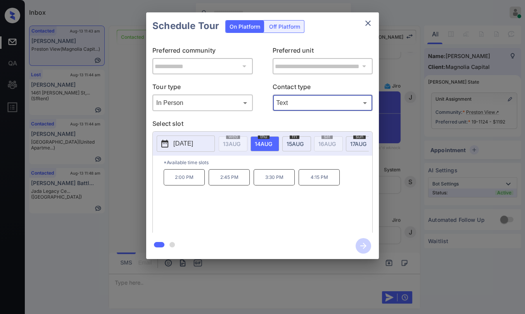
click at [240, 141] on span "15 AUG" at bounding box center [231, 144] width 17 height 7
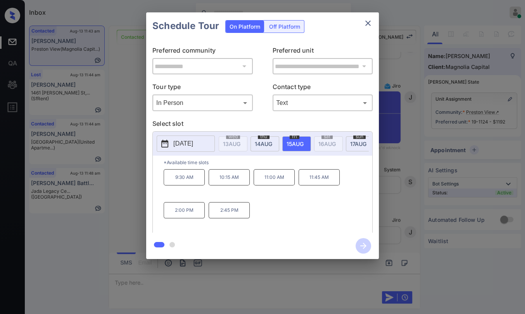
click at [177, 181] on p "9:30 AM" at bounding box center [184, 177] width 41 height 16
click at [363, 240] on icon "button" at bounding box center [363, 246] width 16 height 16
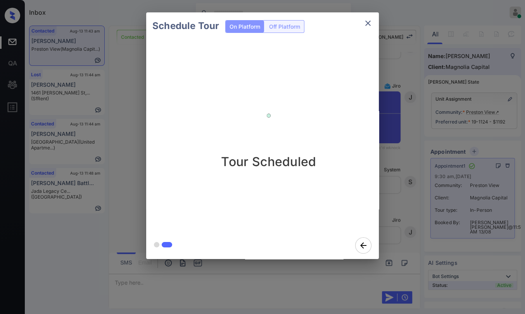
click at [369, 24] on icon "close" at bounding box center [367, 23] width 9 height 9
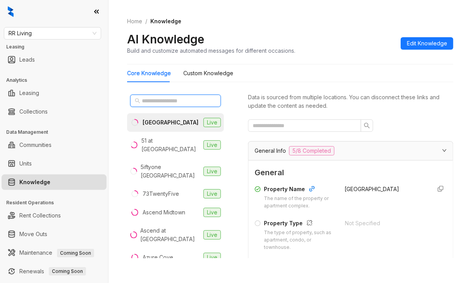
click at [181, 101] on input "text" at bounding box center [176, 101] width 68 height 9
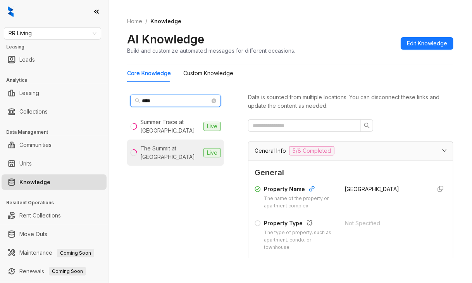
type input "****"
click at [167, 145] on div "The Summit at [GEOGRAPHIC_DATA]" at bounding box center [170, 152] width 60 height 17
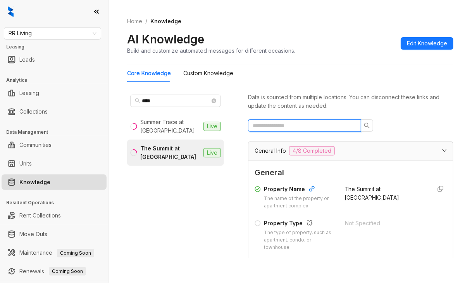
click at [301, 123] on input "text" at bounding box center [302, 125] width 98 height 9
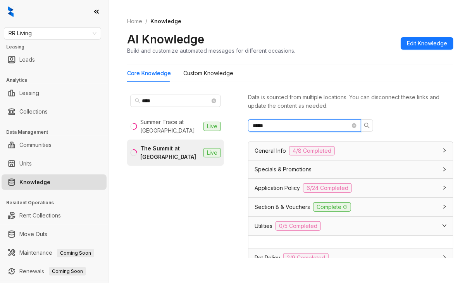
type input "*****"
click at [272, 227] on span "Utilities" at bounding box center [264, 226] width 18 height 9
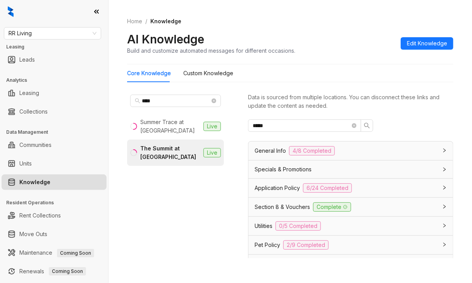
click at [274, 217] on div "Utilities 0/5 Completed" at bounding box center [350, 226] width 205 height 19
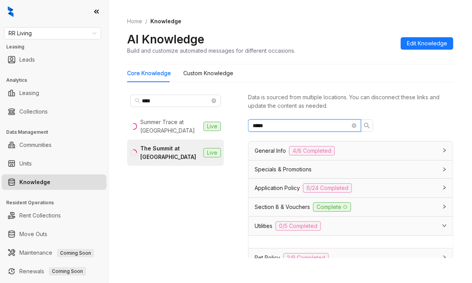
drag, startPoint x: 289, startPoint y: 124, endPoint x: 235, endPoint y: 127, distance: 54.3
click at [235, 127] on div "**** Summer Trace at [GEOGRAPHIC_DATA] Live The Summit at [GEOGRAPHIC_DATA] Liv…" at bounding box center [290, 176] width 326 height 176
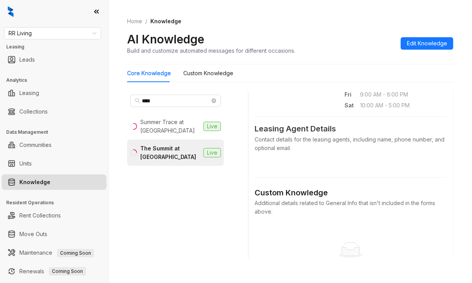
scroll to position [388, 0]
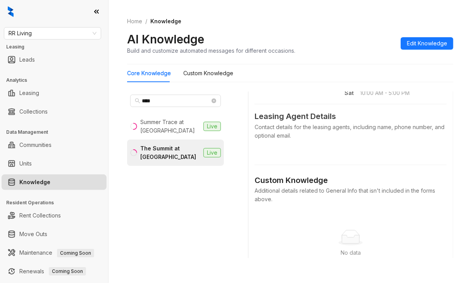
drag, startPoint x: 283, startPoint y: 202, endPoint x: 285, endPoint y: 185, distance: 16.9
click at [282, 202] on div "Additional details related to General Info that isn't included in the forms abo…" at bounding box center [351, 194] width 192 height 17
click at [289, 140] on div "Contact details for the leasing agents, including name, phone number, and optio…" at bounding box center [351, 131] width 192 height 17
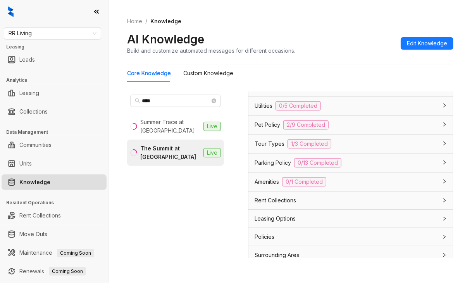
scroll to position [664, 0]
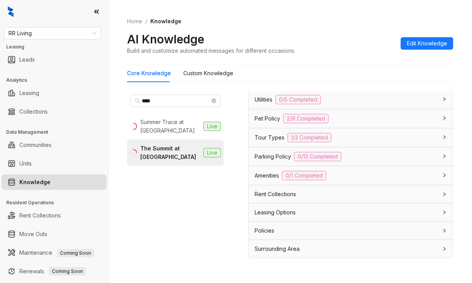
click at [271, 191] on span "Rent Collections" at bounding box center [275, 194] width 41 height 9
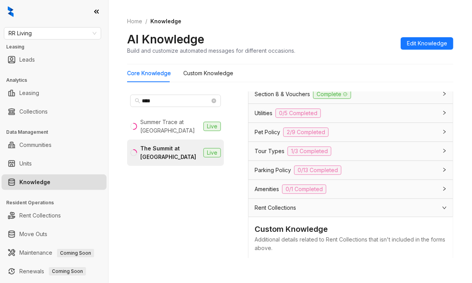
scroll to position [626, 0]
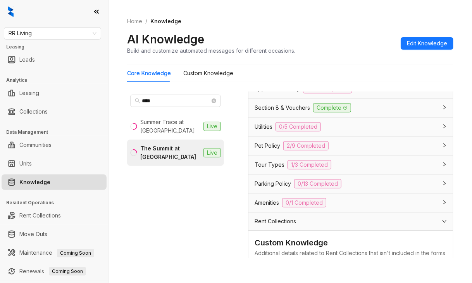
click at [274, 131] on div "Utilities 0/5 Completed" at bounding box center [346, 126] width 183 height 9
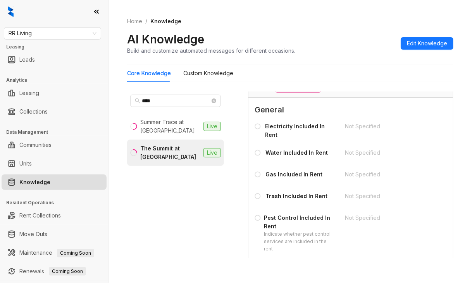
scroll to position [703, 0]
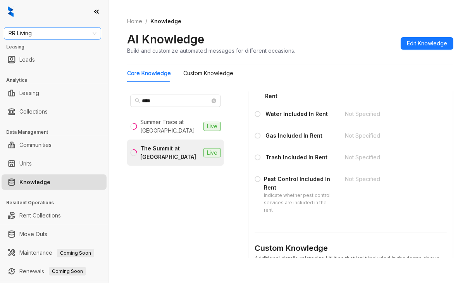
click at [37, 30] on span "RR Living" at bounding box center [53, 34] width 88 height 12
type input "****"
click at [34, 50] on div "Griffis Residential" at bounding box center [52, 49] width 85 height 9
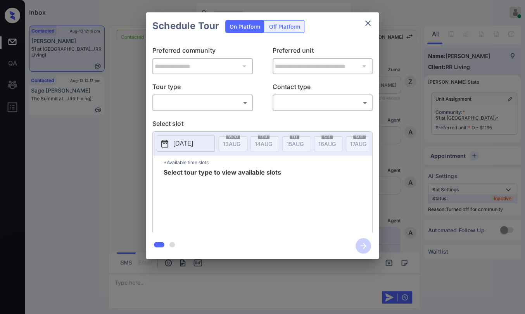
scroll to position [1294, 0]
click at [181, 104] on body "Inbox [PERSON_NAME] [PERSON_NAME] Online Set yourself offline Set yourself on b…" at bounding box center [262, 157] width 525 height 314
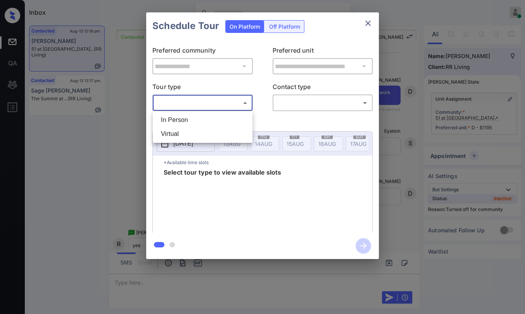
drag, startPoint x: 182, startPoint y: 121, endPoint x: 323, endPoint y: 107, distance: 141.3
click at [181, 121] on li "In Person" at bounding box center [203, 120] width 96 height 14
type input "********"
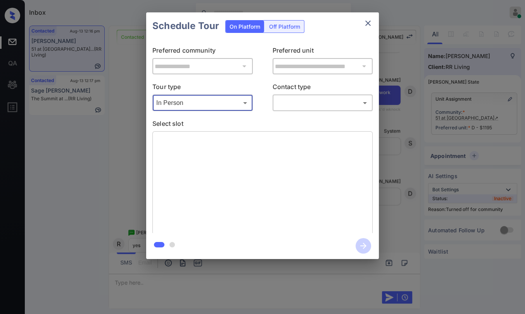
click at [323, 103] on body "Inbox [PERSON_NAME] [PERSON_NAME] Online Set yourself offline Set yourself on b…" at bounding box center [262, 157] width 525 height 314
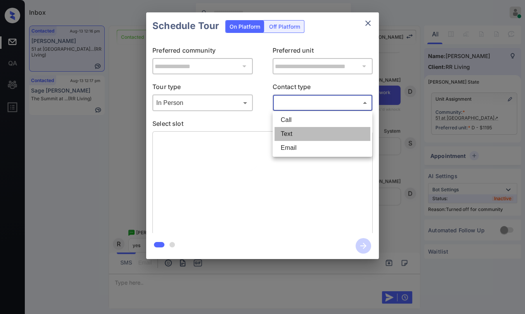
click at [289, 133] on li "Text" at bounding box center [322, 134] width 96 height 14
type input "****"
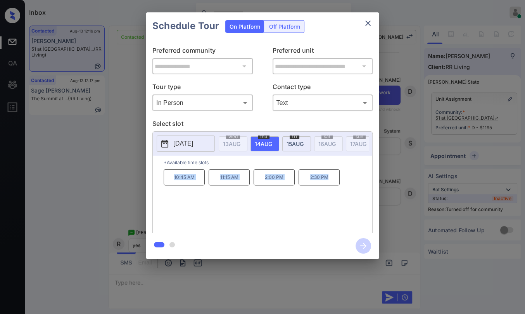
drag, startPoint x: 171, startPoint y: 184, endPoint x: 349, endPoint y: 180, distance: 178.3
click at [349, 180] on div "10:45 AM 11:15 AM 2:00 PM 2:30 PM" at bounding box center [268, 200] width 209 height 62
copy div "10:45 AM 11:15 AM 2:00 PM 2:30 PM"
click at [250, 207] on div "10:45 AM 11:15 AM 2:00 PM 2:30 PM" at bounding box center [268, 200] width 209 height 62
click at [366, 23] on icon "close" at bounding box center [367, 23] width 9 height 9
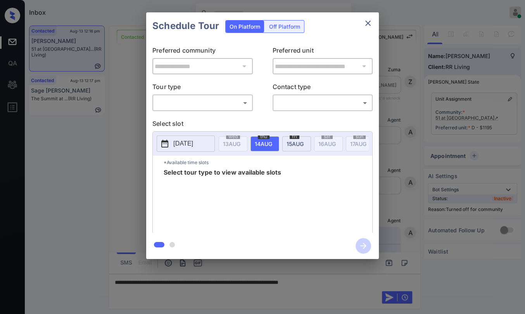
scroll to position [1423, 0]
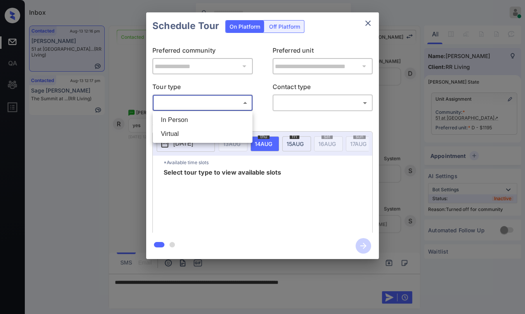
click at [204, 102] on body "Inbox [PERSON_NAME] [PERSON_NAME] Online Set yourself offline Set yourself on b…" at bounding box center [262, 157] width 525 height 314
click at [177, 118] on li "In Person" at bounding box center [203, 120] width 96 height 14
type input "********"
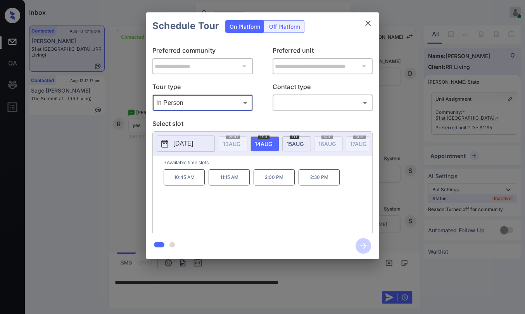
click at [135, 162] on div "**********" at bounding box center [262, 136] width 525 height 272
